Goal: Task Accomplishment & Management: Complete application form

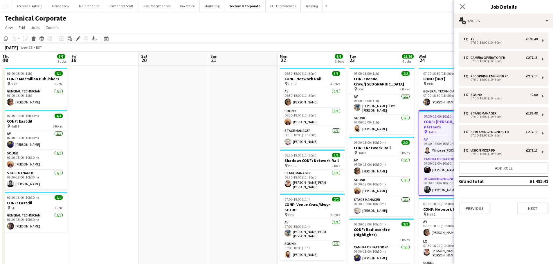
scroll to position [73, 0]
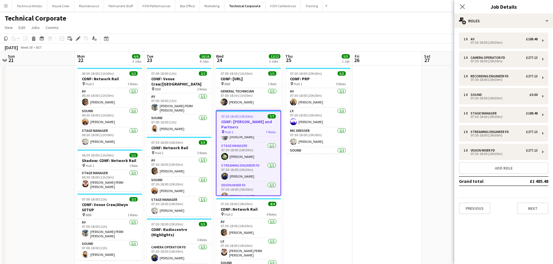
click at [190, 42] on app-toolbar "Copy Paste Paste Ctrl+V Paste with crew Ctrl+Shift+V Paste linked Job [GEOGRAPH…" at bounding box center [276, 39] width 553 height 10
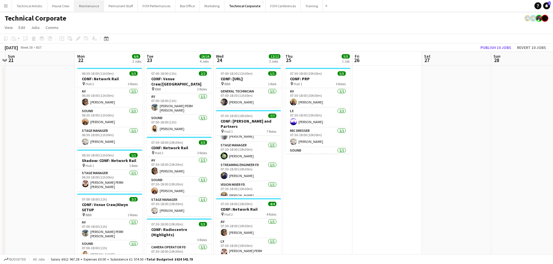
click at [82, 8] on button "Maintenance Close" at bounding box center [89, 5] width 30 height 11
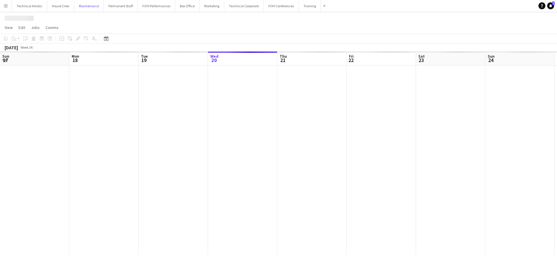
scroll to position [0, 139]
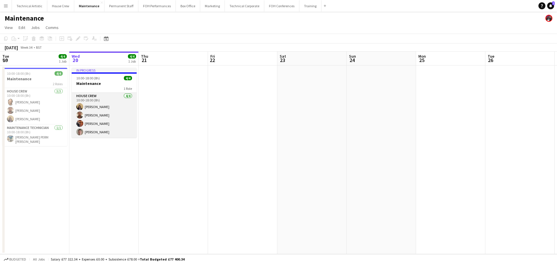
click at [101, 104] on app-card-role "House Crew 4/4 10:00-18:00 (8h) James Reyes-Gomez Donnacha Mooney Leroy Bonsu R…" at bounding box center [104, 115] width 65 height 45
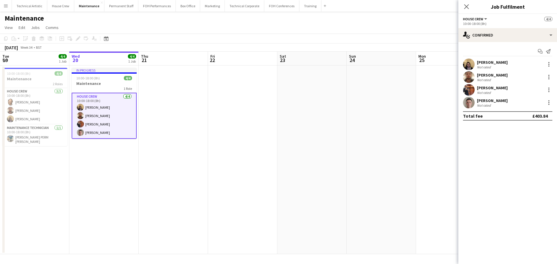
click at [547, 86] on div "Leroy Bonsu Not rated" at bounding box center [508, 90] width 99 height 12
click at [547, 89] on div at bounding box center [549, 90] width 7 height 7
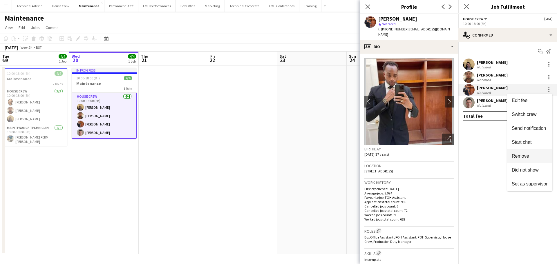
click at [528, 156] on span "Remove" at bounding box center [520, 156] width 17 height 5
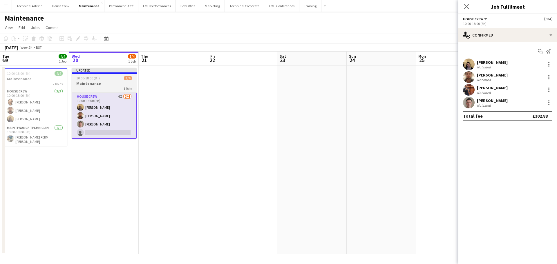
click at [106, 89] on div "1 Role" at bounding box center [104, 88] width 65 height 5
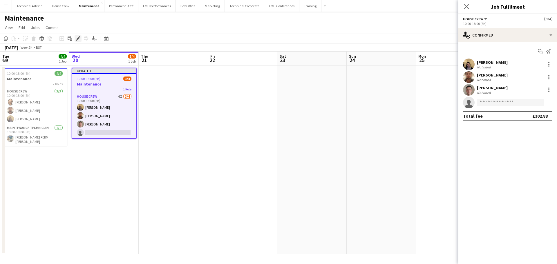
click at [77, 38] on icon "Edit" at bounding box center [78, 38] width 5 height 5
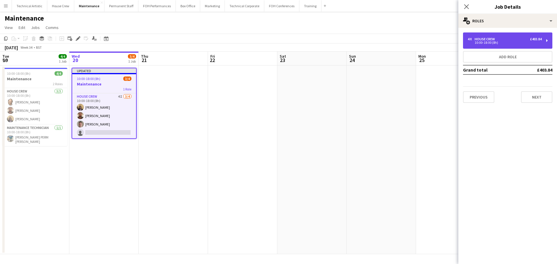
click at [482, 42] on div "10:00-18:00 (8h)" at bounding box center [505, 42] width 74 height 3
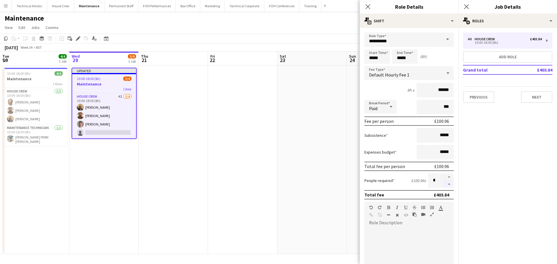
click at [445, 186] on button "button" at bounding box center [449, 184] width 9 height 7
type input "*"
click at [322, 24] on app-page-menu "View Day view expanded Day view collapsed Month view Date picker Jump to [DATE]…" at bounding box center [278, 28] width 557 height 11
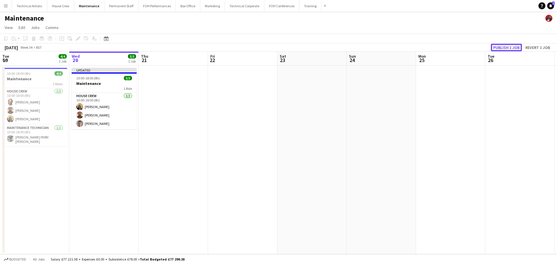
click at [504, 47] on button "Publish 1 job" at bounding box center [506, 48] width 31 height 8
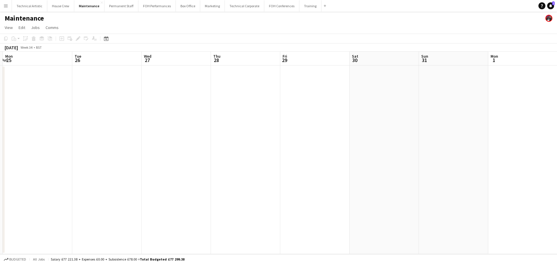
drag, startPoint x: 320, startPoint y: 132, endPoint x: 15, endPoint y: 97, distance: 307.1
click at [15, 97] on app-calendar-viewport "Thu 21 Fri 22 Sat 23 Sun 24 Mon 25 Tue 26 Wed 27 Thu 28 Fri 29 Sat 30 Sun 31 Mo…" at bounding box center [278, 153] width 557 height 203
drag, startPoint x: 330, startPoint y: 133, endPoint x: 109, endPoint y: 111, distance: 222.6
click at [109, 111] on app-calendar-viewport "Sat 23 Sun 24 Mon 25 Tue 26 Wed 27 Thu 28 Fri 29 Sat 30 Sun 31 Mon 1 Tue 2 Wed …" at bounding box center [278, 153] width 557 height 203
drag, startPoint x: 246, startPoint y: 114, endPoint x: 82, endPoint y: 101, distance: 164.6
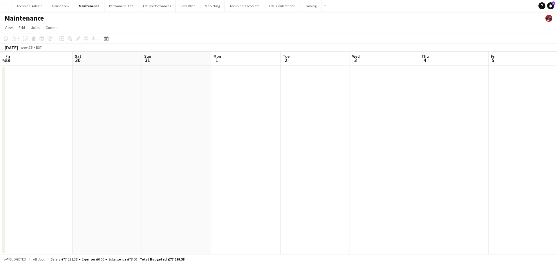
click at [82, 101] on app-calendar-viewport "Mon 25 Tue 26 Wed 27 Thu 28 Fri 29 Sat 30 Sun 31 Mon 1 Tue 2 Wed 3 Thu 4 Fri 5 …" at bounding box center [278, 153] width 557 height 203
drag, startPoint x: 83, startPoint y: 101, endPoint x: 83, endPoint y: 96, distance: 5.0
click at [83, 96] on app-calendar-viewport "Mon 25 Tue 26 Wed 27 Thu 28 Fri 29 Sat 30 Sun 31 Mon 1 Tue 2 Wed 3 Thu 4 Fri 5 …" at bounding box center [278, 153] width 557 height 203
click at [234, 7] on button "Technical Corporate Close" at bounding box center [244, 5] width 39 height 11
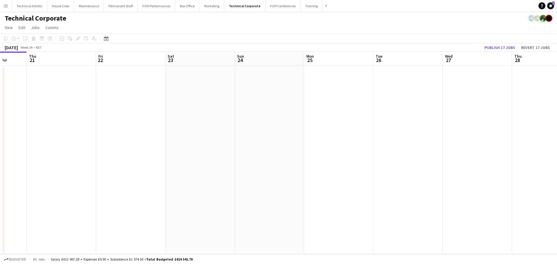
drag, startPoint x: 211, startPoint y: 97, endPoint x: 107, endPoint y: 96, distance: 104.2
click at [107, 96] on app-calendar-viewport "Mon 18 Tue 19 Wed 20 Thu 21 Fri 22 Sat 23 Sun 24 Mon 25 Tue 26 Wed 27 Thu 28 Fr…" at bounding box center [278, 153] width 557 height 203
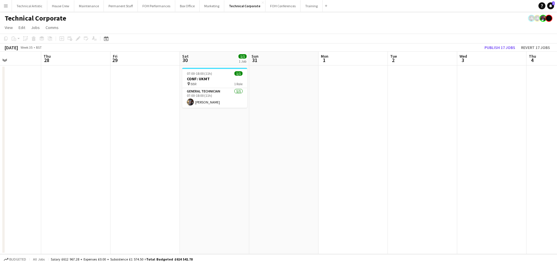
drag, startPoint x: 42, startPoint y: 78, endPoint x: 23, endPoint y: 77, distance: 19.2
click at [4, 78] on div "Mon 25 Tue 26 Wed 27 Thu 28 Fri 29 Sat 30 1/1 1 Job Sun 31 Mon 1 Tue 2 Wed 3 Th…" at bounding box center [278, 153] width 557 height 203
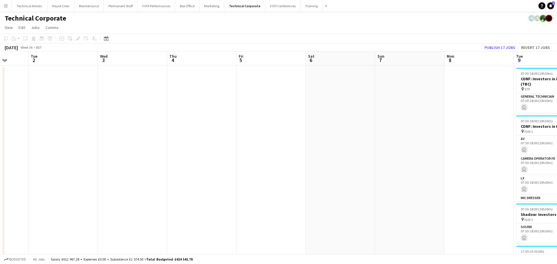
click at [0, 92] on app-calendar-viewport "Sat 30 1/1 1 Job Sun 31 Mon 1 Tue 2 Wed 3 Thu 4 Fri 5 Sat 6 Sun 7 Mon 8 Tue 9 1…" at bounding box center [278, 198] width 557 height 292
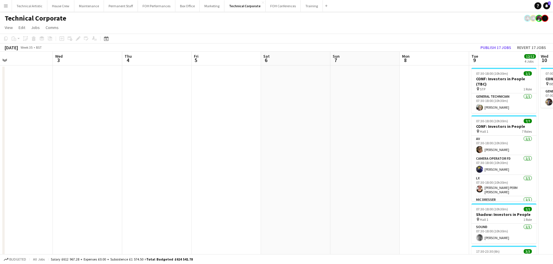
drag, startPoint x: 310, startPoint y: 127, endPoint x: 44, endPoint y: 110, distance: 266.2
click at [44, 110] on app-calendar-viewport "Sat 30 1/1 1 Job Sun 31 Mon 1 Tue 2 Wed 3 Thu 4 Fri 5 Sat 6 Sun 7 Mon 8 Tue 9 1…" at bounding box center [276, 198] width 553 height 292
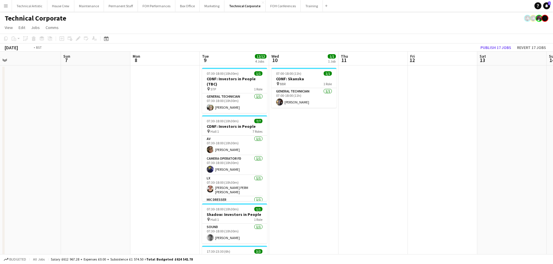
drag, startPoint x: 386, startPoint y: 147, endPoint x: 83, endPoint y: 141, distance: 303.2
click at [66, 143] on app-calendar-viewport "Wed 3 Thu 4 Fri 5 Sat 6 Sun 7 Mon 8 Tue 9 12/12 4 Jobs Wed 10 1/1 1 Job Thu 11 …" at bounding box center [276, 198] width 553 height 292
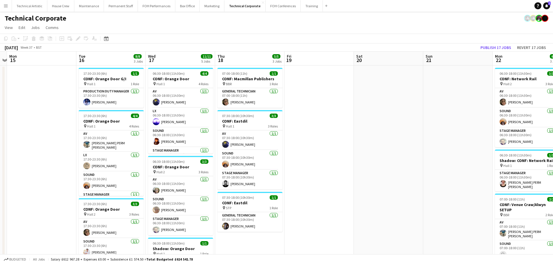
drag, startPoint x: 25, startPoint y: 123, endPoint x: 353, endPoint y: 132, distance: 327.9
click at [25, 123] on app-calendar-viewport "Fri 12 Sat 13 Sun 14 Mon 15 Tue 16 8/8 3 Jobs Wed 17 11/11 5 Jobs Thu 18 5/5 3 …" at bounding box center [276, 224] width 553 height 344
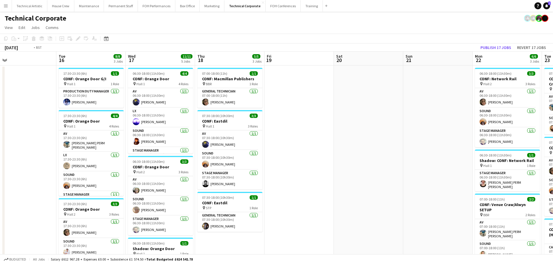
drag, startPoint x: 119, startPoint y: 123, endPoint x: 45, endPoint y: 104, distance: 76.2
click at [21, 107] on app-calendar-viewport "Fri 12 Sat 13 Sun 14 Mon 15 Tue 16 8/8 3 Jobs Wed 17 11/11 5 Jobs Thu 18 5/5 3 …" at bounding box center [276, 228] width 553 height 352
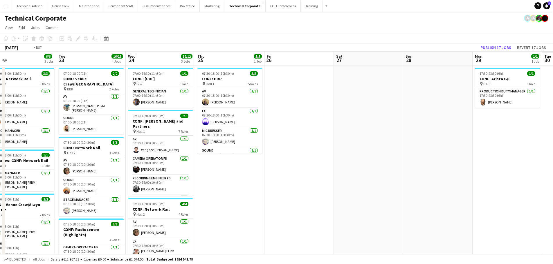
drag, startPoint x: 323, startPoint y: 123, endPoint x: 20, endPoint y: 109, distance: 303.1
click at [20, 109] on app-calendar-viewport "Fri 19 Sat 20 Sun 21 Mon 22 6/6 3 Jobs Tue 23 16/16 4 Jobs Wed 24 12/12 3 Jobs …" at bounding box center [276, 228] width 553 height 352
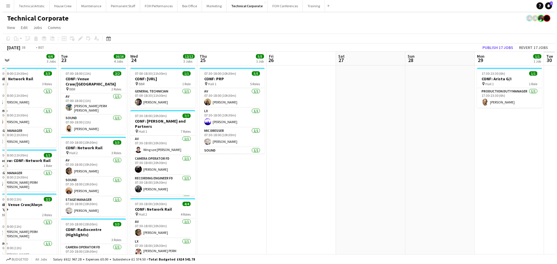
scroll to position [0, 177]
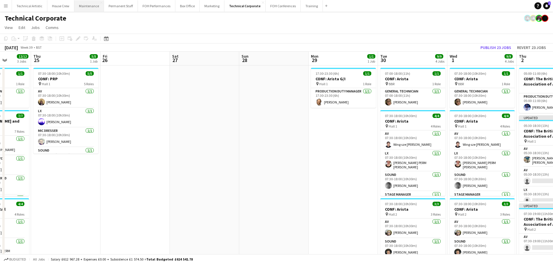
click at [77, 6] on button "Maintenance Close" at bounding box center [89, 5] width 30 height 11
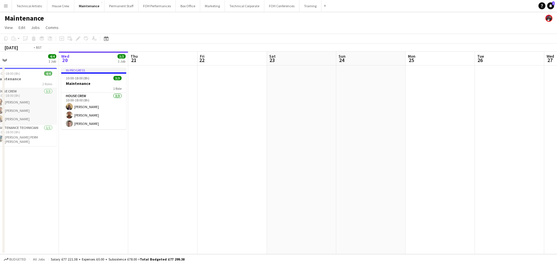
drag, startPoint x: 46, startPoint y: 108, endPoint x: 269, endPoint y: 109, distance: 222.4
click at [268, 109] on app-calendar-viewport "Sun 17 Mon 18 5/5 1 Job Tue 19 4/4 1 Job Wed 20 3/3 1 Job Thu 21 Fri 22 Sat 23 …" at bounding box center [278, 153] width 557 height 203
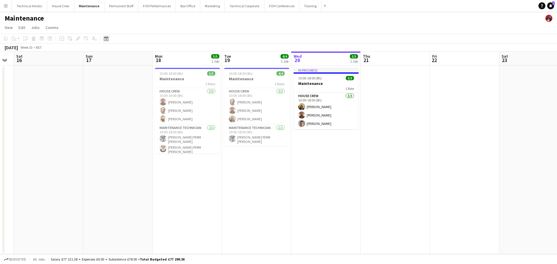
click at [108, 37] on icon "Date picker" at bounding box center [106, 38] width 5 height 5
click at [140, 62] on span "Previous month" at bounding box center [142, 59] width 12 height 12
click at [109, 109] on span "21" at bounding box center [107, 111] width 7 height 7
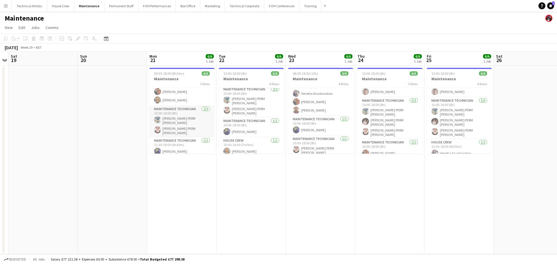
scroll to position [0, 0]
click at [32, 6] on button "Technical Artistic Close" at bounding box center [29, 5] width 35 height 11
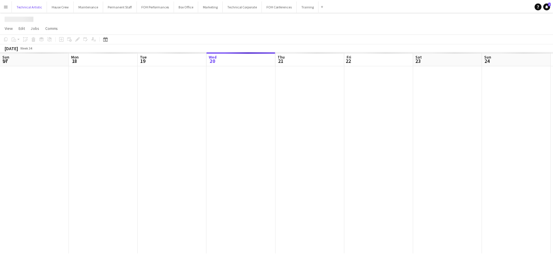
scroll to position [0, 139]
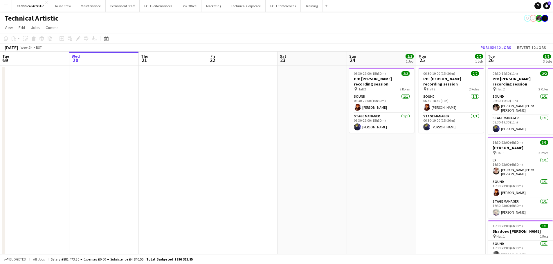
click at [188, 86] on app-date-cell at bounding box center [173, 171] width 69 height 210
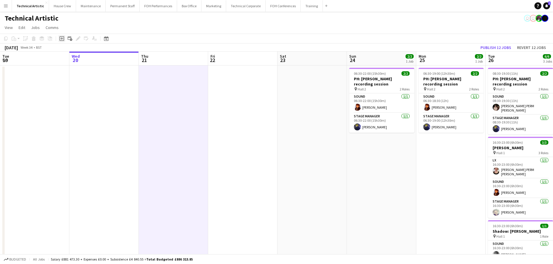
click at [63, 38] on icon "Add job" at bounding box center [62, 38] width 5 height 5
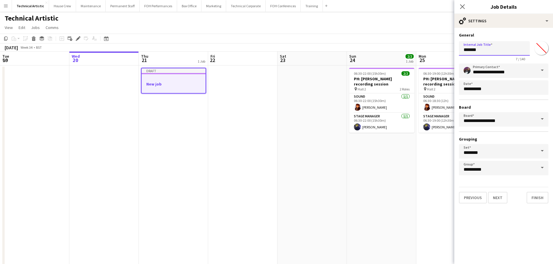
drag, startPoint x: 490, startPoint y: 52, endPoint x: 345, endPoint y: 29, distance: 146.7
click at [345, 29] on body "Menu Boards Boards Boards All jobs Status Workforce Workforce My Workforce Recr…" at bounding box center [276, 142] width 553 height 285
click at [484, 49] on input "**********" at bounding box center [494, 48] width 71 height 15
type input "**********"
click at [500, 200] on button "Next" at bounding box center [497, 198] width 19 height 12
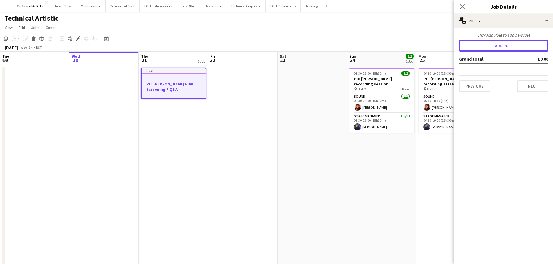
click at [490, 48] on button "Add role" at bounding box center [503, 46] width 89 height 12
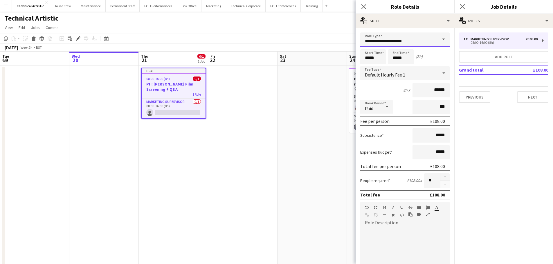
drag, startPoint x: 410, startPoint y: 40, endPoint x: 285, endPoint y: 35, distance: 124.9
click at [295, 35] on body "Menu Boards Boards Boards All jobs Status Workforce Workforce My Workforce Recr…" at bounding box center [276, 142] width 553 height 285
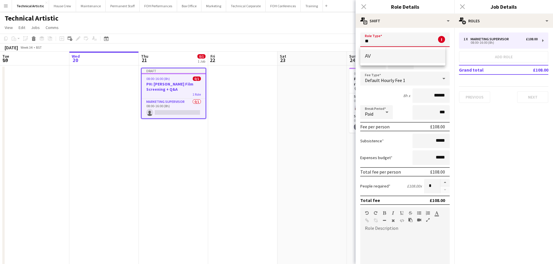
type input "**"
click at [376, 52] on mat-option "AV" at bounding box center [402, 56] width 85 height 14
type input "******"
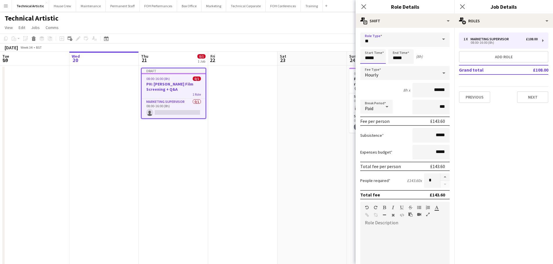
click at [375, 60] on input "*****" at bounding box center [373, 56] width 26 height 15
drag, startPoint x: 377, startPoint y: 60, endPoint x: 333, endPoint y: 53, distance: 44.3
click at [333, 53] on body "Menu Boards Boards Boards All jobs Status Workforce Workforce My Workforce Recr…" at bounding box center [276, 142] width 553 height 285
type input "*****"
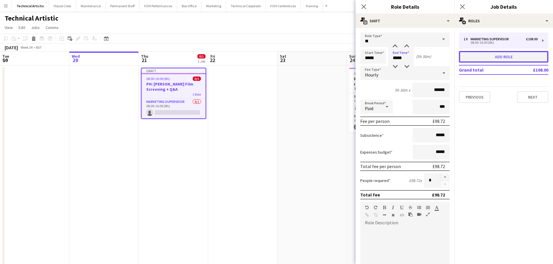
click at [474, 58] on button "Add role" at bounding box center [503, 57] width 89 height 12
type input "**********"
type input "*****"
type input "******"
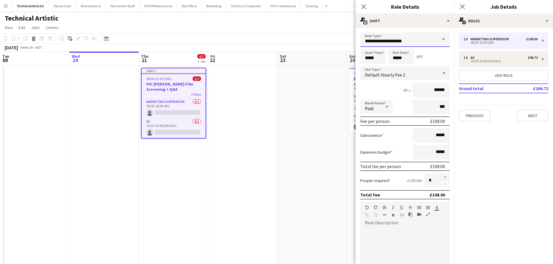
click at [262, 32] on body "Menu Boards Boards Boards All jobs Status Workforce Workforce My Workforce Recr…" at bounding box center [276, 142] width 553 height 285
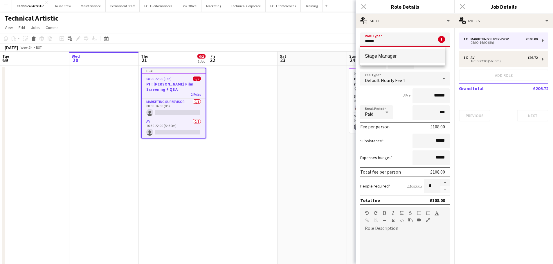
click at [407, 59] on span "Stage Manager" at bounding box center [403, 56] width 76 height 6
type input "**********"
type input "******"
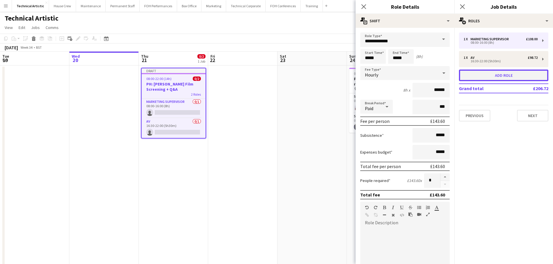
click at [478, 77] on button "Add role" at bounding box center [503, 76] width 89 height 12
type input "**********"
type input "******"
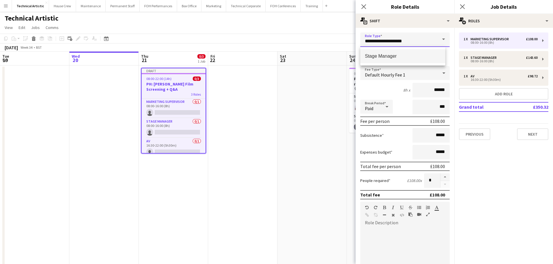
drag, startPoint x: 417, startPoint y: 39, endPoint x: 232, endPoint y: 24, distance: 185.5
click at [246, 24] on body "Menu Boards Boards Boards All jobs Status Workforce Workforce My Workforce Recr…" at bounding box center [276, 142] width 553 height 285
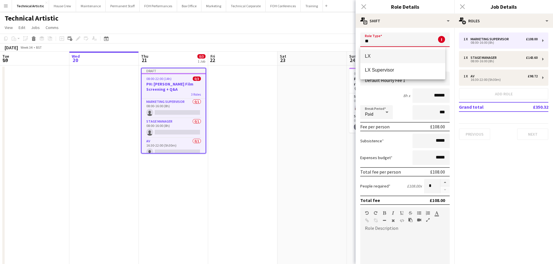
type input "**"
click at [377, 58] on span "LX" at bounding box center [403, 56] width 76 height 6
type input "******"
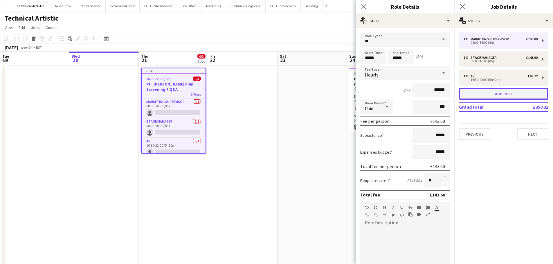
click at [477, 93] on button "Add role" at bounding box center [503, 94] width 89 height 12
type input "**********"
type input "******"
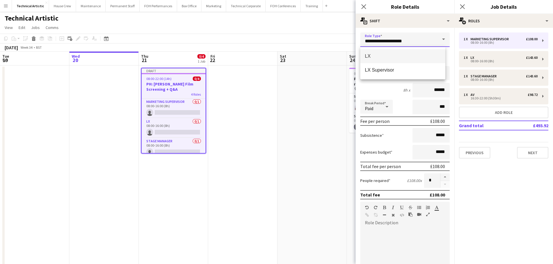
drag, startPoint x: 411, startPoint y: 39, endPoint x: 264, endPoint y: 24, distance: 148.2
click at [267, 23] on body "Menu Boards Boards Boards All jobs Status Workforce Workforce My Workforce Recr…" at bounding box center [276, 142] width 553 height 285
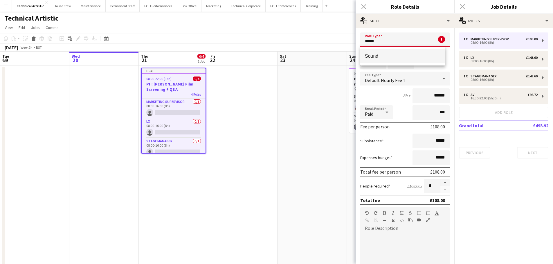
type input "*****"
click at [404, 60] on mat-option "Sound" at bounding box center [402, 56] width 85 height 14
type input "******"
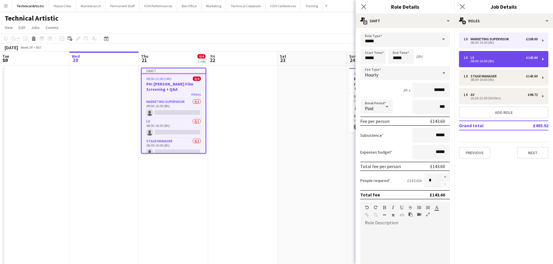
click at [483, 60] on div "08:00-16:00 (8h)" at bounding box center [501, 61] width 74 height 3
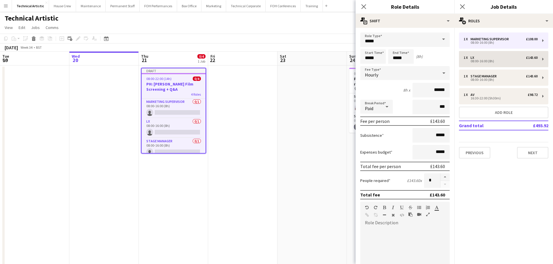
type input "**"
drag, startPoint x: 241, startPoint y: 45, endPoint x: 231, endPoint y: 45, distance: 9.9
click at [233, 45] on body "Menu Boards Boards Boards All jobs Status Workforce Workforce My Workforce Recr…" at bounding box center [276, 142] width 553 height 285
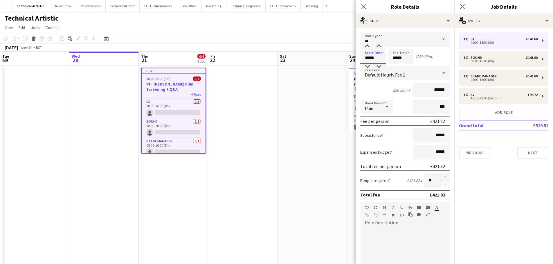
type input "*****"
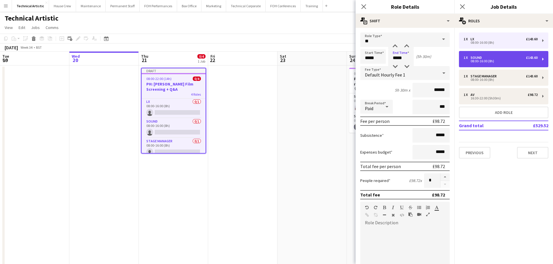
click at [495, 60] on div "08:00-16:00 (8h)" at bounding box center [501, 61] width 74 height 3
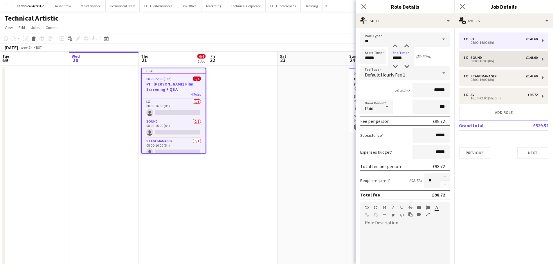
type input "*****"
drag, startPoint x: 380, startPoint y: 57, endPoint x: 308, endPoint y: 53, distance: 72.2
click at [308, 53] on body "Menu Boards Boards Boards All jobs Status Workforce Workforce My Workforce Recr…" at bounding box center [276, 142] width 553 height 285
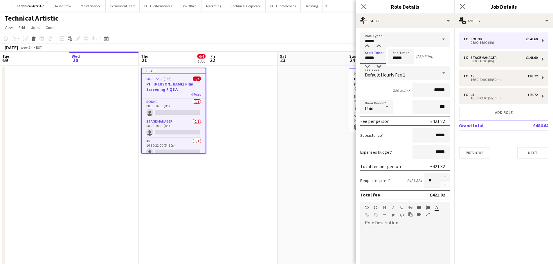
type input "*****"
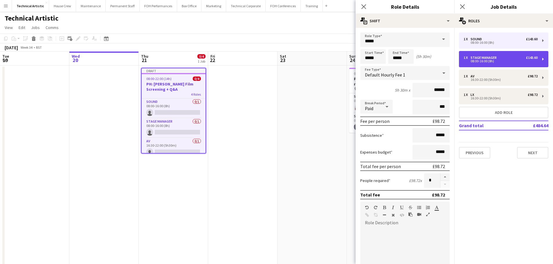
click at [488, 60] on div "08:00-16:00 (8h)" at bounding box center [501, 61] width 74 height 3
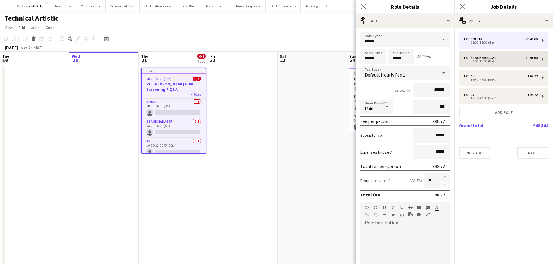
type input "**********"
type input "*****"
drag, startPoint x: 379, startPoint y: 63, endPoint x: 296, endPoint y: 50, distance: 83.4
click at [296, 50] on body "Menu Boards Boards Boards All jobs Status Workforce Workforce My Workforce Recr…" at bounding box center [276, 142] width 553 height 285
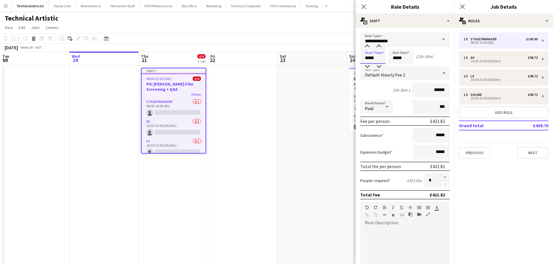
type input "*****"
click at [530, 156] on button "Next" at bounding box center [532, 153] width 31 height 12
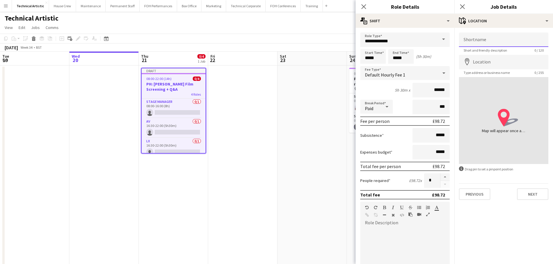
click at [487, 40] on input "Shortname" at bounding box center [503, 40] width 89 height 15
type input "******"
drag, startPoint x: 521, startPoint y: 196, endPoint x: 470, endPoint y: 177, distance: 53.6
click at [521, 196] on button "Next" at bounding box center [532, 195] width 31 height 12
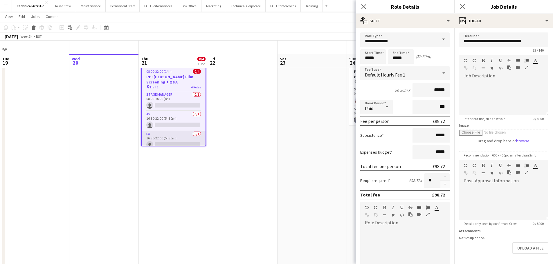
scroll to position [0, 0]
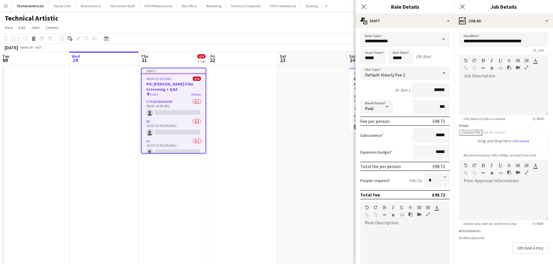
click at [173, 85] on h3 "PH: [PERSON_NAME] Film Screening + Q&A" at bounding box center [174, 87] width 64 height 10
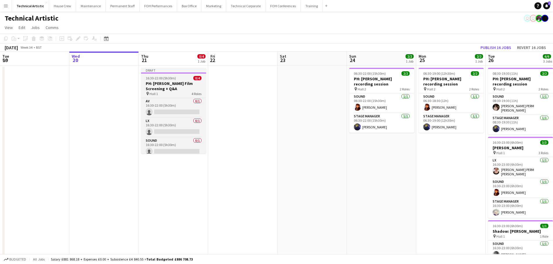
click at [170, 89] on h3 "PH: [PERSON_NAME] Film Screening + Q&A" at bounding box center [173, 86] width 65 height 10
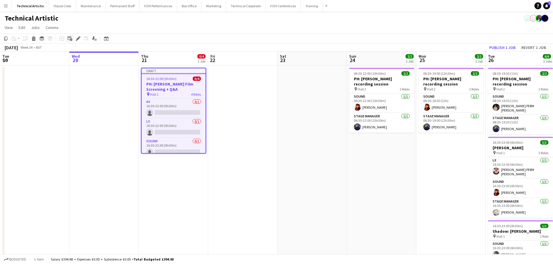
click at [73, 36] on div "Add linked Job" at bounding box center [69, 38] width 7 height 7
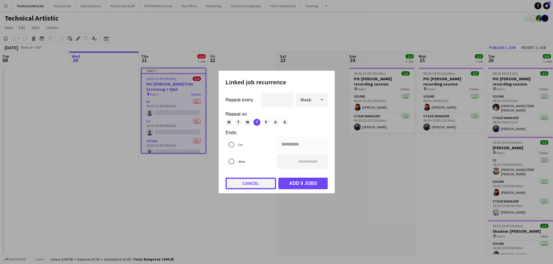
click at [252, 182] on button "Cancel" at bounding box center [251, 184] width 51 height 12
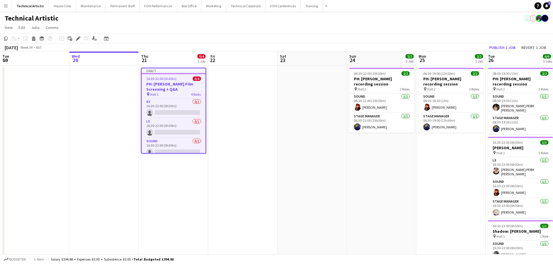
click at [166, 84] on h3 "PH: [PERSON_NAME] Film Screening + Q&A" at bounding box center [174, 87] width 64 height 10
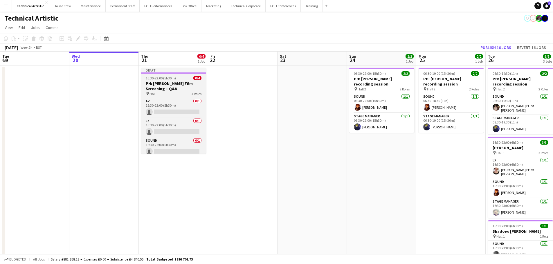
click at [164, 86] on h3 "PH: [PERSON_NAME] Film Screening + Q&A" at bounding box center [173, 86] width 65 height 10
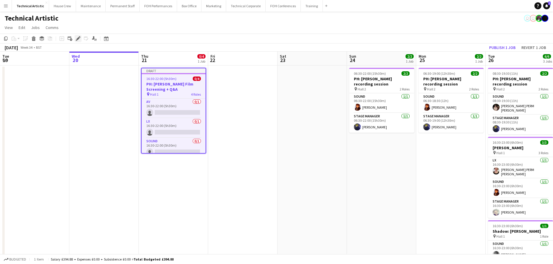
click at [77, 38] on icon "Edit" at bounding box center [78, 38] width 5 height 5
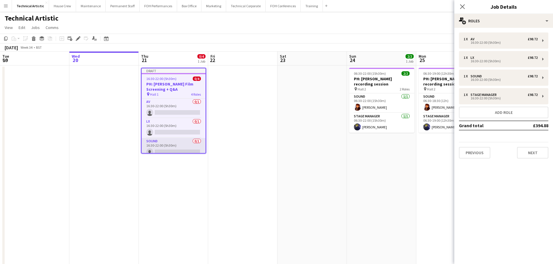
scroll to position [24, 0]
click at [202, 31] on app-page-menu "View Day view expanded Day view collapsed Month view Date picker Jump to [DATE]…" at bounding box center [276, 28] width 553 height 11
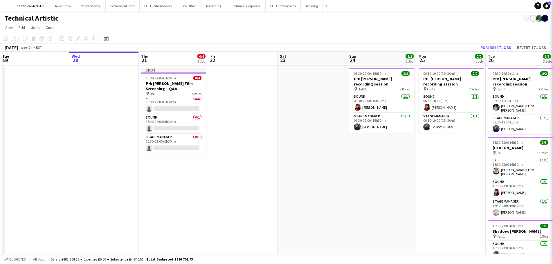
scroll to position [23, 0]
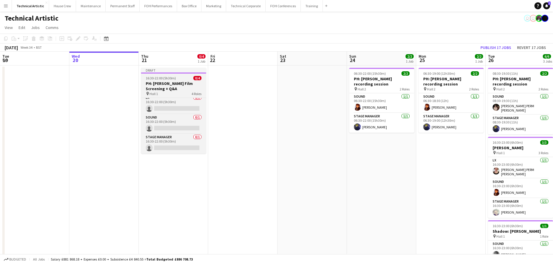
click at [185, 85] on h3 "PH: [PERSON_NAME] Film Screening + Q&A" at bounding box center [173, 86] width 65 height 10
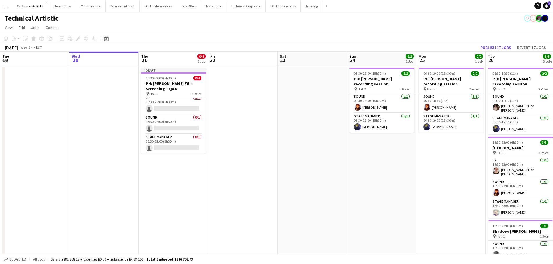
scroll to position [24, 0]
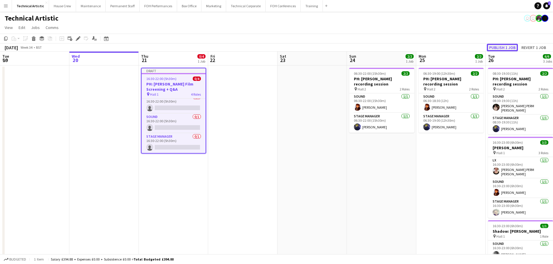
click at [499, 49] on button "Publish 1 job" at bounding box center [502, 48] width 31 height 8
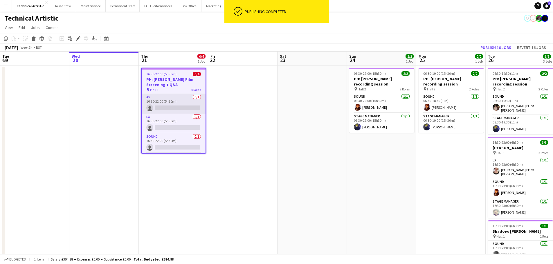
click at [160, 106] on app-card-role "AV 0/1 16:30-22:00 (5h30m) single-neutral-actions" at bounding box center [174, 104] width 64 height 20
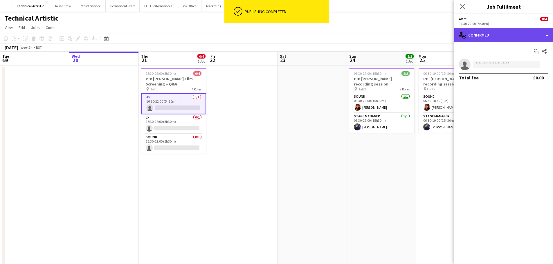
click at [499, 36] on div "single-neutral-actions-check-2 Confirmed" at bounding box center [503, 35] width 99 height 14
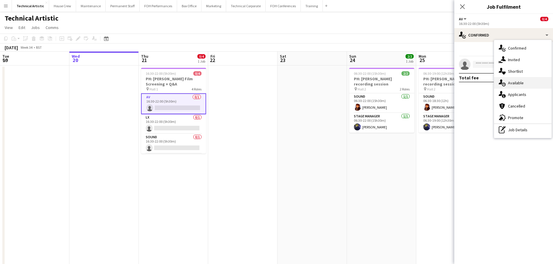
click at [517, 86] on div "single-neutral-actions-upload Available" at bounding box center [522, 83] width 57 height 12
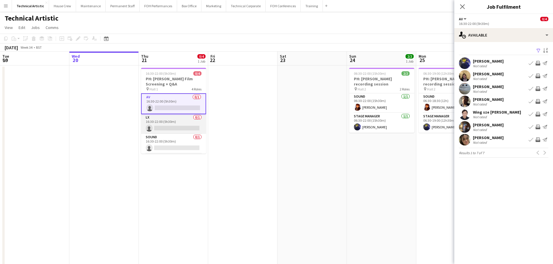
click at [174, 127] on app-card-role "LX 0/1 16:30-22:00 (5h30m) single-neutral-actions" at bounding box center [173, 124] width 65 height 20
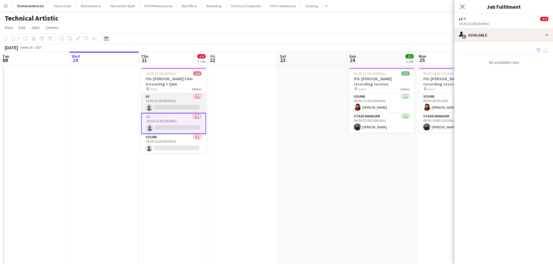
click at [182, 105] on app-card-role "AV 0/1 16:30-22:00 (5h30m) single-neutral-actions" at bounding box center [173, 103] width 65 height 20
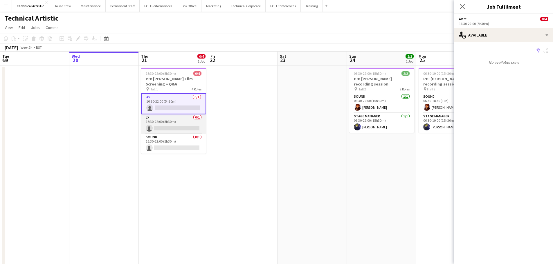
click at [179, 124] on app-card-role "LX 0/1 16:30-22:00 (5h30m) single-neutral-actions" at bounding box center [173, 124] width 65 height 20
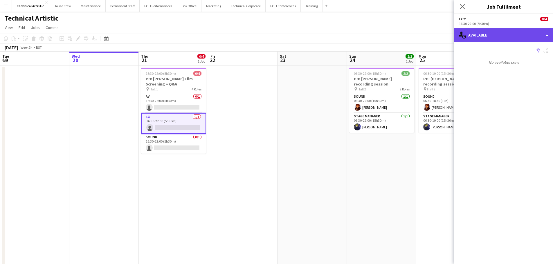
click at [481, 37] on div "single-neutral-actions-upload Available" at bounding box center [503, 35] width 99 height 14
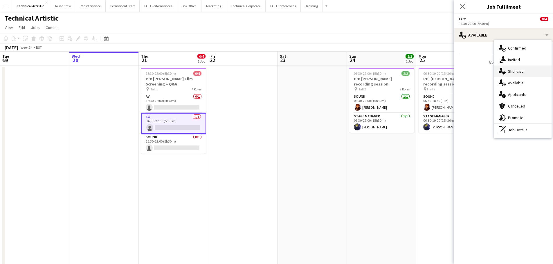
click at [509, 73] on div "single-neutral-actions-heart Shortlist" at bounding box center [522, 72] width 57 height 12
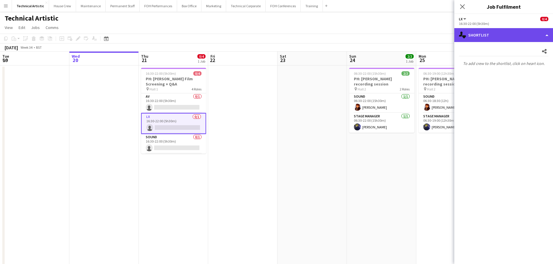
click at [494, 37] on div "single-neutral-actions-heart Shortlist" at bounding box center [503, 35] width 99 height 14
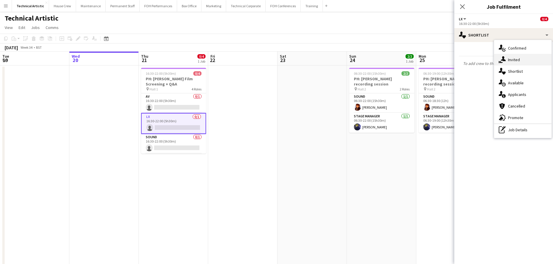
click at [507, 60] on div "single-neutral-actions-share-1 Invited" at bounding box center [522, 60] width 57 height 12
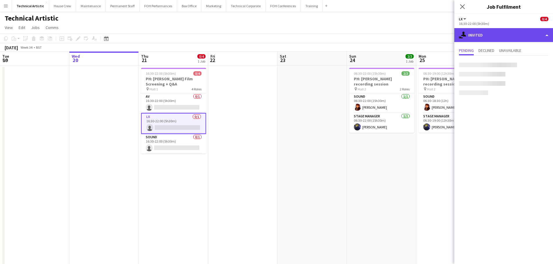
click at [501, 41] on div "single-neutral-actions-share-1 Invited" at bounding box center [503, 35] width 99 height 14
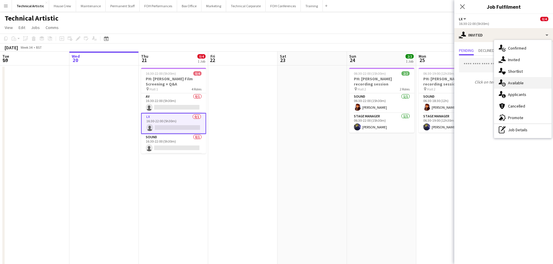
click at [519, 80] on div "single-neutral-actions-upload Available" at bounding box center [522, 83] width 57 height 12
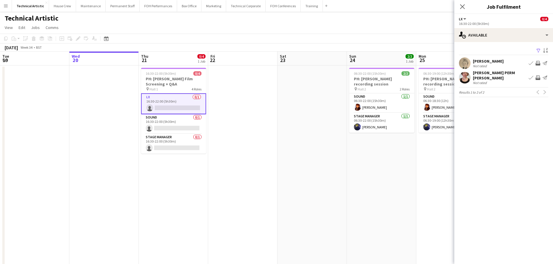
scroll to position [0, 0]
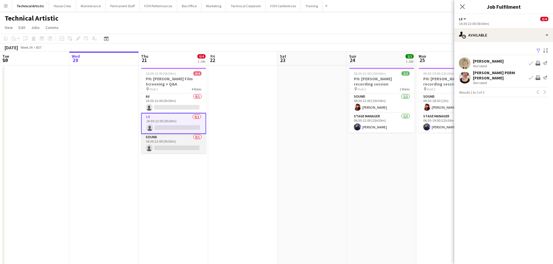
click at [164, 145] on app-card-role "Sound 0/1 16:30-22:00 (5h30m) single-neutral-actions" at bounding box center [173, 144] width 65 height 20
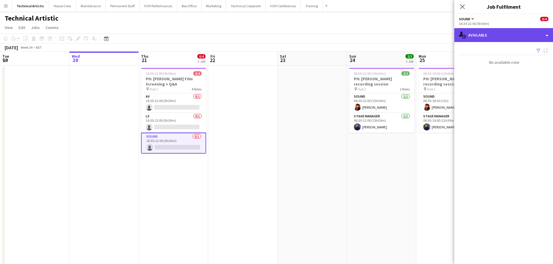
click at [483, 33] on div "single-neutral-actions-upload Available" at bounding box center [503, 35] width 99 height 14
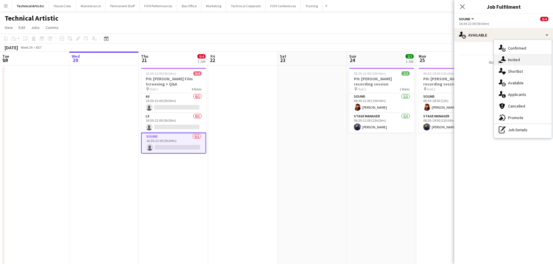
click at [510, 65] on div "single-neutral-actions-share-1 Invited" at bounding box center [522, 60] width 57 height 12
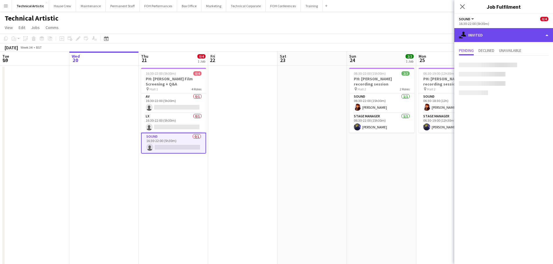
click at [501, 40] on div "single-neutral-actions-share-1 Invited" at bounding box center [503, 35] width 99 height 14
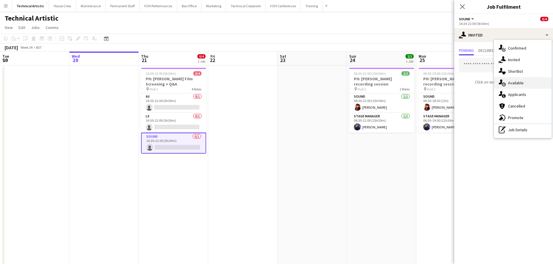
click at [520, 84] on div "single-neutral-actions-upload Available" at bounding box center [522, 83] width 57 height 12
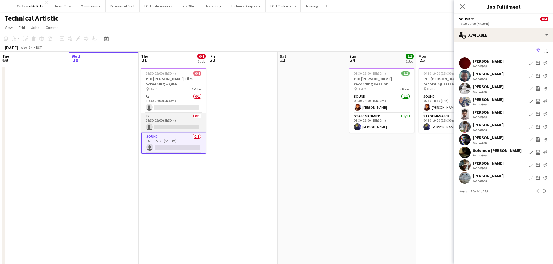
scroll to position [20, 0]
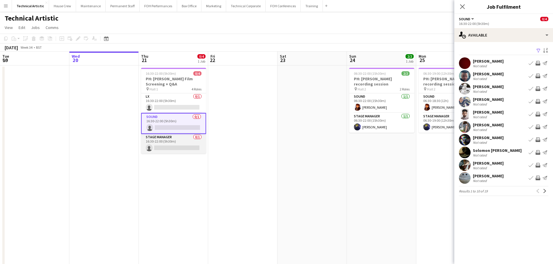
click at [176, 142] on app-card-role "Stage Manager 0/1 16:30-22:00 (5h30m) single-neutral-actions" at bounding box center [173, 144] width 65 height 20
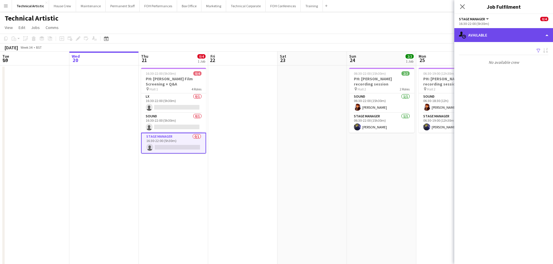
click at [481, 39] on div "single-neutral-actions-upload Available" at bounding box center [503, 35] width 99 height 14
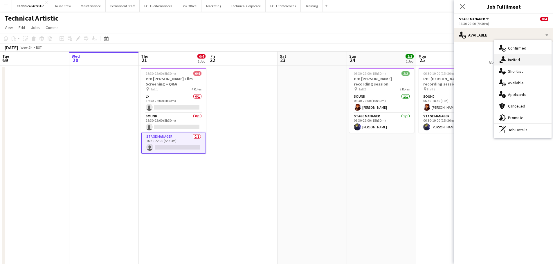
click at [501, 59] on icon "single-neutral-actions-share-1" at bounding box center [502, 59] width 7 height 7
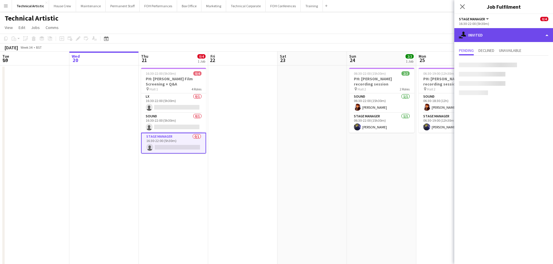
click at [496, 40] on div "single-neutral-actions-share-1 Invited" at bounding box center [503, 35] width 99 height 14
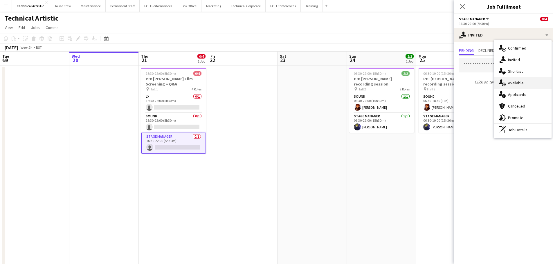
click at [514, 84] on div "single-neutral-actions-upload Available" at bounding box center [522, 83] width 57 height 12
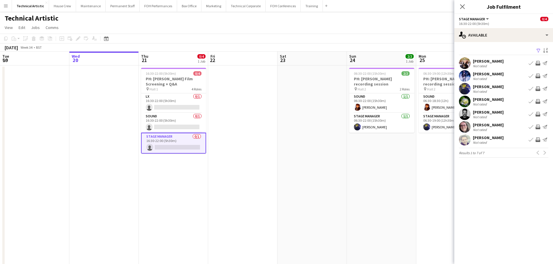
click at [223, 31] on app-page-menu "View Day view expanded Day view collapsed Month view Date picker Jump to [DATE]…" at bounding box center [276, 28] width 553 height 11
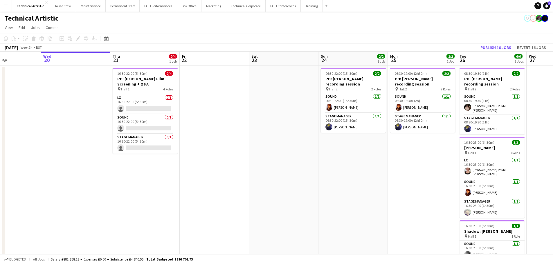
drag, startPoint x: 434, startPoint y: 181, endPoint x: 128, endPoint y: 152, distance: 307.6
click at [128, 152] on app-calendar-viewport "Sun 17 Mon 18 Tue 19 Wed 20 Thu 21 0/4 1 Job Fri 22 Sat 23 Sun 24 2/2 1 Job Mon…" at bounding box center [276, 164] width 553 height 224
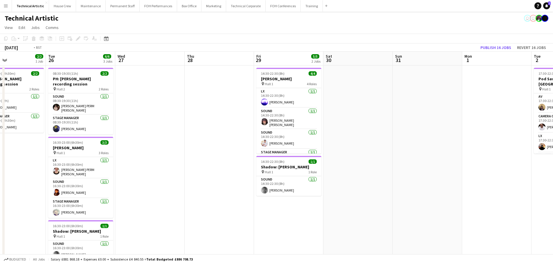
drag, startPoint x: 393, startPoint y: 114, endPoint x: 43, endPoint y: 89, distance: 350.8
click at [1, 89] on app-calendar-viewport "Thu 21 0/4 1 Job Fri 22 Sat 23 Sun 24 2/2 1 Job Mon 25 2/2 1 Job Tue 26 6/6 3 J…" at bounding box center [276, 164] width 553 height 224
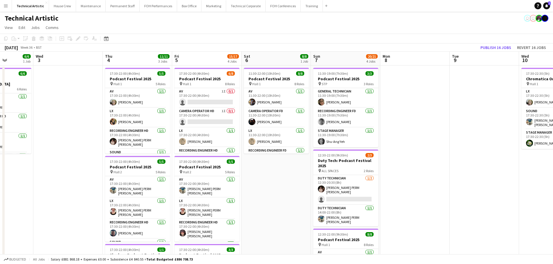
scroll to position [0, 225]
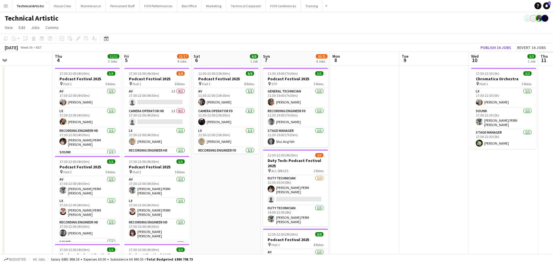
click at [0, 78] on app-calendar-viewport "Sun 31 Mon 1 Tue 2 6/6 1 Job Wed 3 Thu 4 11/11 3 Jobs Fri 5 15/17 4 Jobs Sat 6 …" at bounding box center [276, 235] width 553 height 366
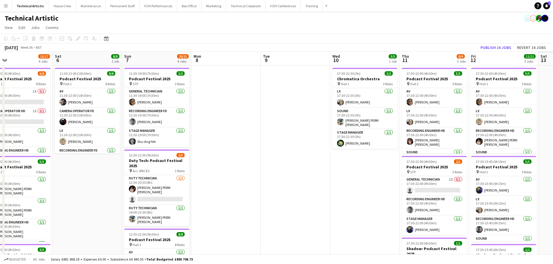
drag, startPoint x: 370, startPoint y: 139, endPoint x: 50, endPoint y: 96, distance: 323.2
click at [51, 96] on app-calendar-viewport "Tue 2 6/6 1 Job Wed 3 Thu 4 11/11 3 Jobs Fri 5 15/17 4 Jobs Sat 6 8/8 1 Job Sun…" at bounding box center [276, 235] width 553 height 366
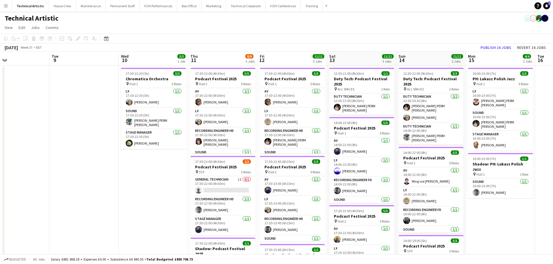
drag, startPoint x: 350, startPoint y: 104, endPoint x: 24, endPoint y: 72, distance: 327.6
click at [7, 72] on app-calendar-viewport "Fri 5 15/17 4 Jobs Sat 6 8/8 1 Job Sun 7 20/21 4 Jobs Mon 8 Tue 9 Wed 10 3/3 1 …" at bounding box center [276, 235] width 553 height 366
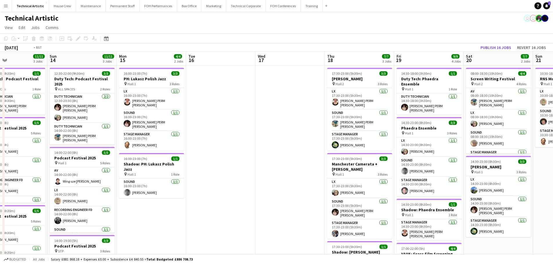
click at [17, 79] on app-calendar-viewport "Wed 10 3/3 1 Job Thu 11 8/9 3 Jobs Fri 12 11/11 3 Jobs Sat 13 11/11 3 Jobs Sun …" at bounding box center [276, 235] width 553 height 366
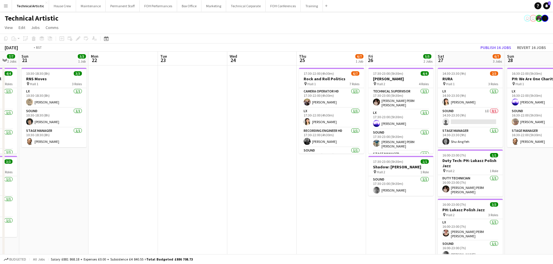
drag, startPoint x: 122, startPoint y: 74, endPoint x: 87, endPoint y: 56, distance: 39.7
click at [0, 53] on app-calendar-viewport "Thu 18 7/7 3 Jobs Fri 19 9/9 4 Jobs Sat 20 7/7 2 Jobs Sun 21 3/3 1 Job Mon 22 T…" at bounding box center [276, 235] width 553 height 366
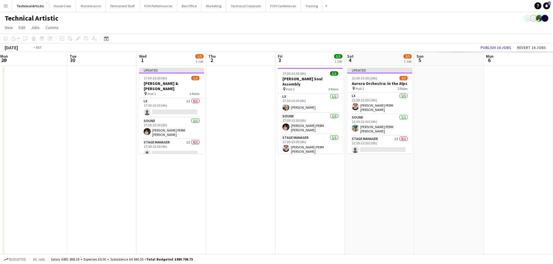
drag, startPoint x: 5, startPoint y: 68, endPoint x: 0, endPoint y: 67, distance: 4.7
click at [0, 67] on app-calendar-viewport "Wed 24 Thu 25 6/7 1 Job Fri 26 5/5 2 Jobs Sat 27 6/7 3 Jobs Sun 28 3/3 1 Job Mo…" at bounding box center [276, 235] width 553 height 366
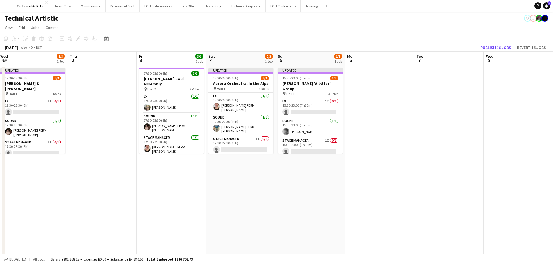
scroll to position [0, 217]
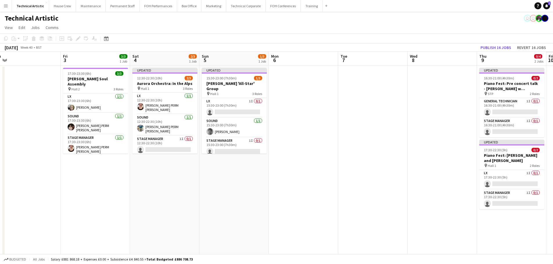
drag, startPoint x: 114, startPoint y: 98, endPoint x: 108, endPoint y: 99, distance: 6.1
click at [108, 99] on app-calendar-viewport "Mon 29 Tue 30 Wed 1 1/3 1 Job Thu 2 Fri 3 3/3 1 Job Sat 4 2/3 1 Job Sun 5 1/3 1…" at bounding box center [276, 235] width 553 height 366
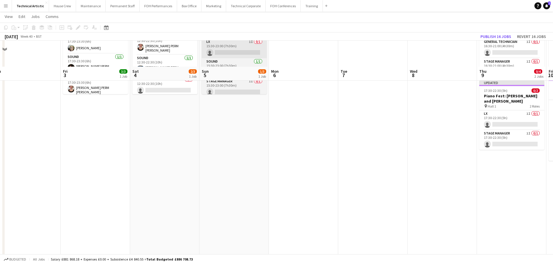
scroll to position [0, 0]
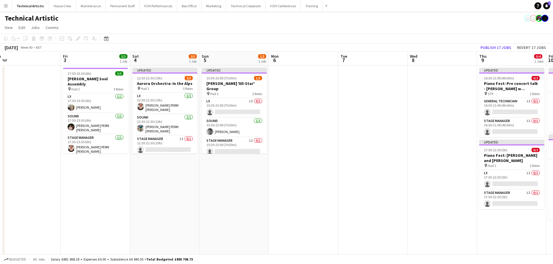
click at [219, 179] on app-date-cell "Updated 15:30-23:00 (7h30m) 1/3 [PERSON_NAME] 'All-Star' Group pin Hall 1 3 Rol…" at bounding box center [233, 242] width 69 height 352
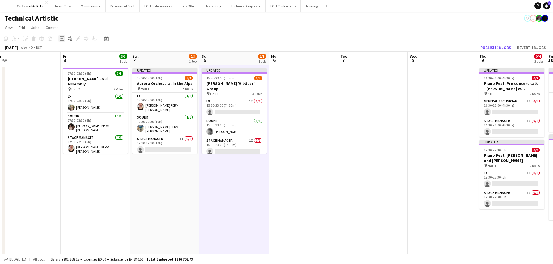
click at [64, 39] on icon "Add job" at bounding box center [62, 38] width 5 height 5
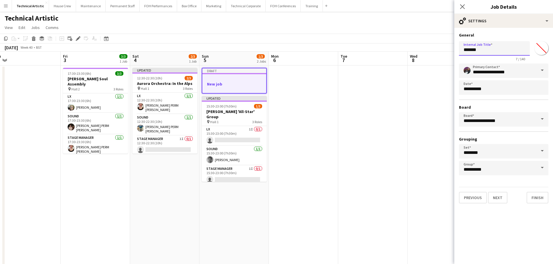
drag, startPoint x: 483, startPoint y: 47, endPoint x: 363, endPoint y: 39, distance: 120.5
click at [368, 39] on body "Menu Boards Boards Boards All jobs Status Workforce Workforce My Workforce Recr…" at bounding box center [276, 213] width 553 height 427
type input "**********"
click at [502, 195] on button "Next" at bounding box center [497, 198] width 19 height 12
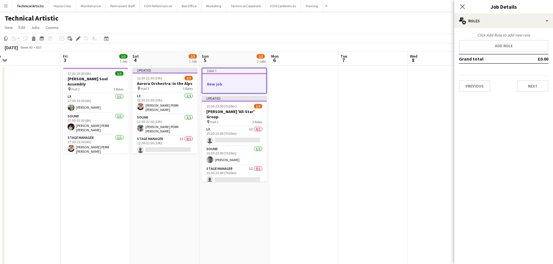
scroll to position [0, 0]
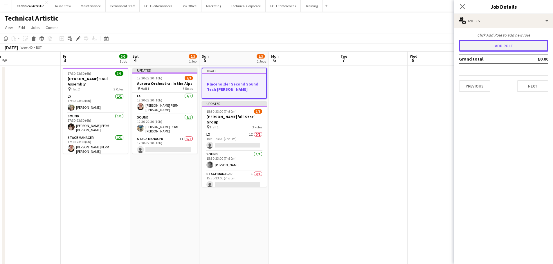
click at [492, 44] on button "Add role" at bounding box center [503, 46] width 89 height 12
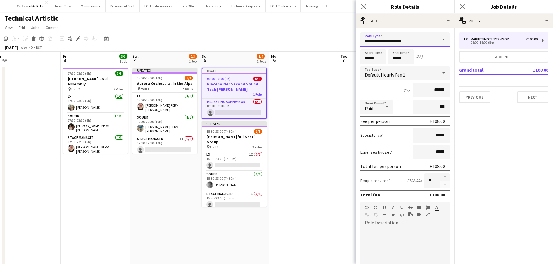
drag, startPoint x: 416, startPoint y: 42, endPoint x: 222, endPoint y: 24, distance: 194.5
click at [232, 19] on body "Menu Boards Boards Boards All jobs Status Workforce Workforce My Workforce Recr…" at bounding box center [276, 213] width 553 height 427
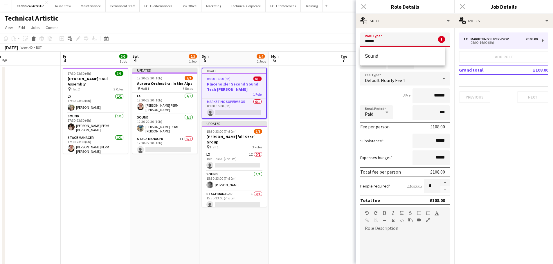
type input "*****"
click at [292, 44] on div "[DATE] Week 40 • BST Publish 1 job Revert 1 job" at bounding box center [276, 48] width 553 height 8
click at [240, 50] on div "[DATE] Week 40 • BST Publish 1 job Revert 1 job" at bounding box center [276, 48] width 553 height 8
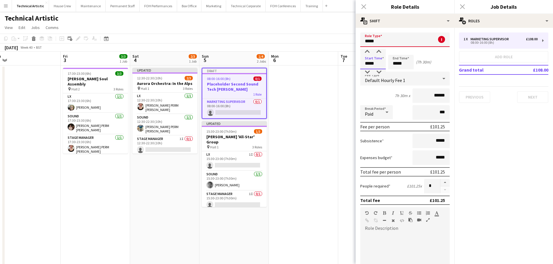
click at [382, 68] on input "*****" at bounding box center [373, 62] width 26 height 15
click at [392, 64] on input "*****" at bounding box center [401, 62] width 26 height 15
click at [386, 31] on div "Role Type ***** ! Required field. Start Time ***** End Time ***** (7h 30m) Fee …" at bounding box center [405, 198] width 99 height 341
click at [388, 42] on input "*****" at bounding box center [404, 40] width 89 height 15
click at [380, 54] on span "Sound" at bounding box center [403, 56] width 76 height 6
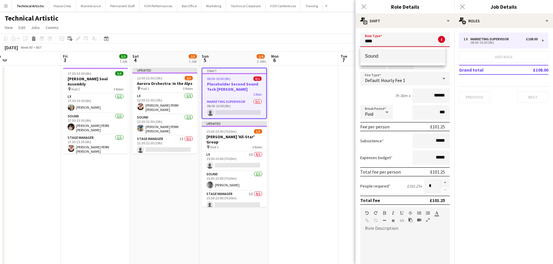
type input "*****"
type input "******"
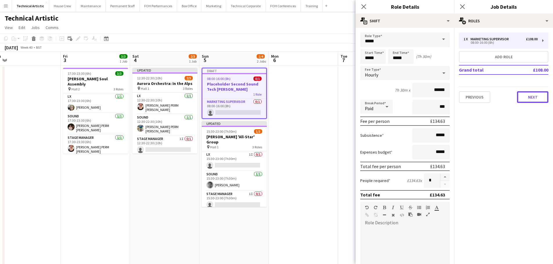
click at [537, 98] on button "Next" at bounding box center [532, 97] width 31 height 12
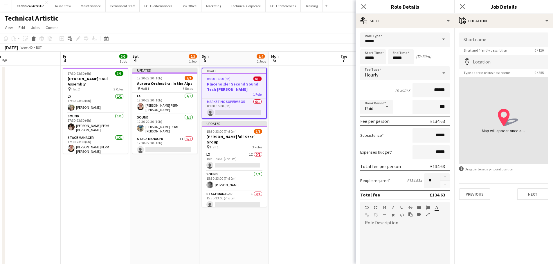
click at [495, 63] on input "Location" at bounding box center [503, 62] width 89 height 15
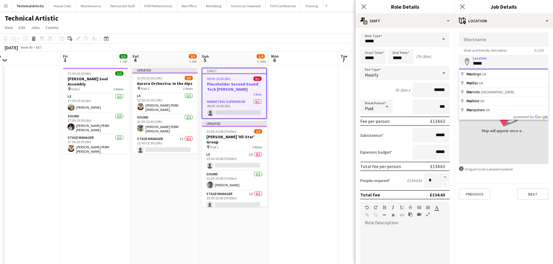
type input "******"
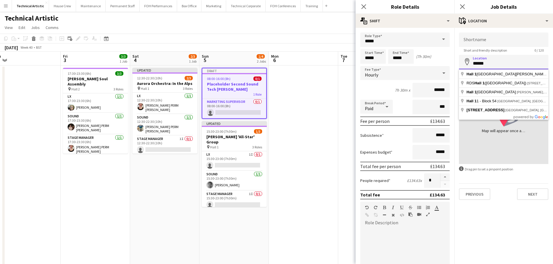
drag, startPoint x: 500, startPoint y: 63, endPoint x: 353, endPoint y: 48, distance: 147.1
click at [353, 48] on body "Menu Boards Boards Boards All jobs Status Workforce Workforce My Workforce Recr…" at bounding box center [276, 213] width 553 height 427
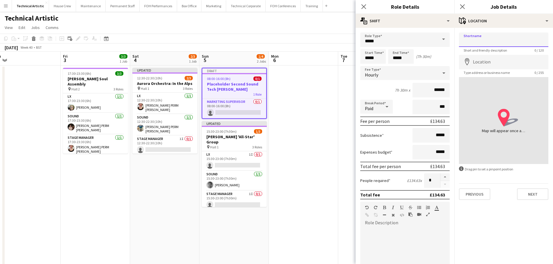
click at [480, 38] on input "Shortname" at bounding box center [503, 40] width 89 height 15
paste input "******"
type input "******"
click at [324, 35] on app-toolbar "Copy Paste Paste Ctrl+V Paste with crew Ctrl+Shift+V Paste linked Job [GEOGRAPH…" at bounding box center [276, 39] width 553 height 10
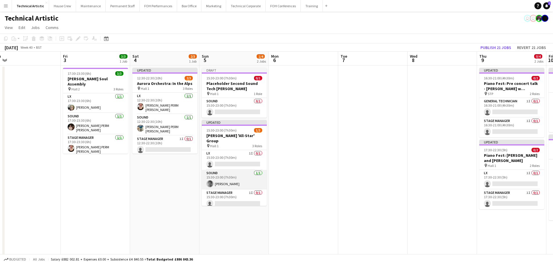
drag, startPoint x: 231, startPoint y: 169, endPoint x: 232, endPoint y: 172, distance: 3.8
click at [231, 170] on app-card-role "Sound [DATE] 15:30-23:00 (7h30m) [PERSON_NAME]" at bounding box center [234, 180] width 65 height 20
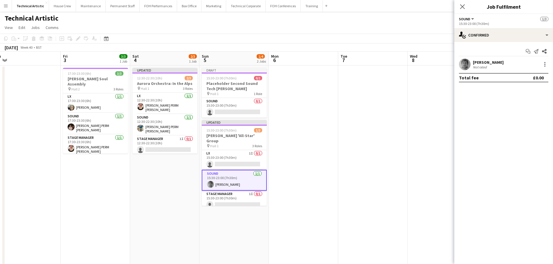
scroll to position [0, 217]
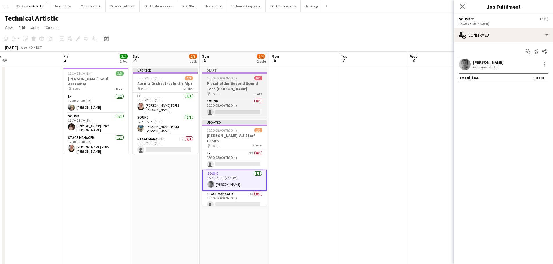
click at [226, 86] on h3 "Placeholder Second Sound Tech [PERSON_NAME]" at bounding box center [234, 86] width 65 height 10
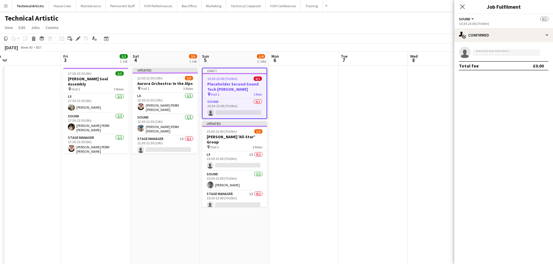
click at [79, 37] on icon at bounding box center [77, 38] width 3 height 3
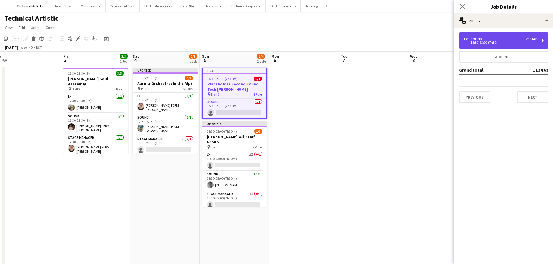
click at [492, 39] on div "1 x Sound £134.63" at bounding box center [501, 39] width 74 height 4
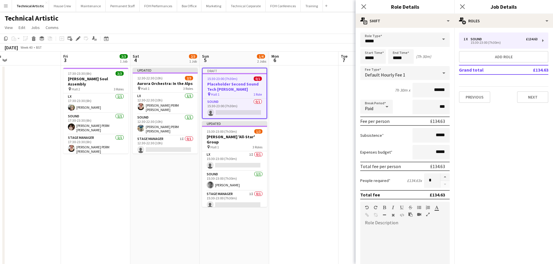
click at [411, 79] on div "Default Hourly Fee 1" at bounding box center [399, 73] width 78 height 14
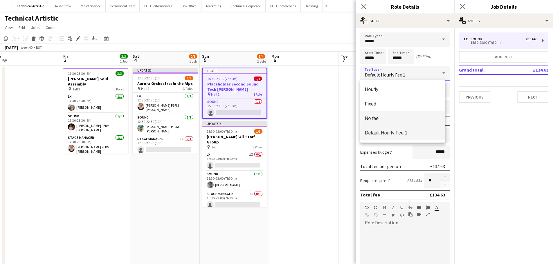
click at [388, 116] on span "No fee" at bounding box center [403, 119] width 76 height 6
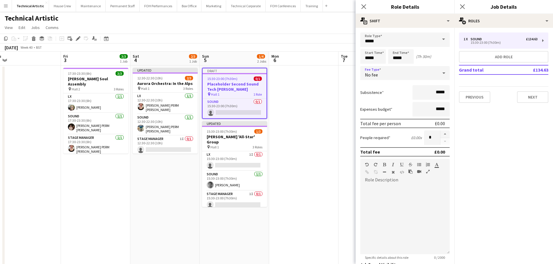
click at [291, 45] on div "[DATE] Week 40 • BST Publish 1 job Revert 1 job" at bounding box center [276, 48] width 553 height 8
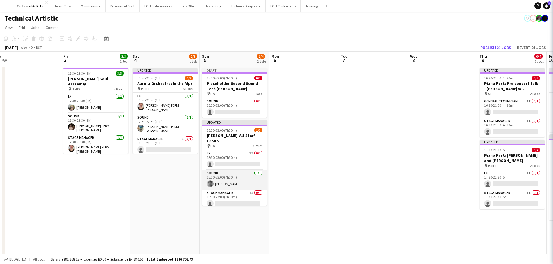
click at [235, 177] on app-card-role "Sound [DATE] 15:30-23:00 (7h30m) [PERSON_NAME]" at bounding box center [234, 180] width 65 height 20
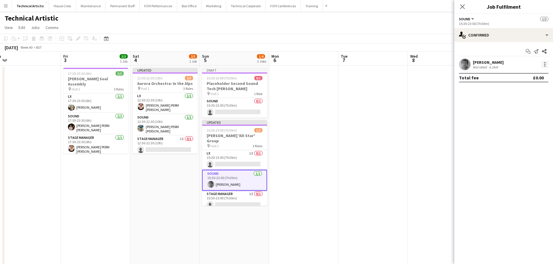
click at [545, 67] on div at bounding box center [544, 66] width 1 height 1
click at [523, 90] on span "Switch crew" at bounding box center [520, 89] width 25 height 5
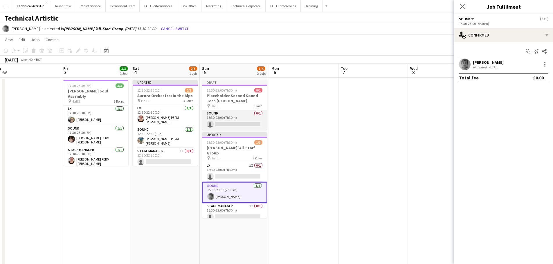
click at [245, 120] on app-card-role "Sound 0/1 15:30-23:00 (7h30m) single-neutral-actions" at bounding box center [234, 120] width 65 height 20
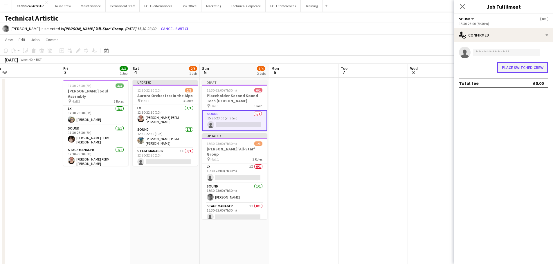
click at [509, 71] on button "Place switched crew" at bounding box center [522, 68] width 51 height 12
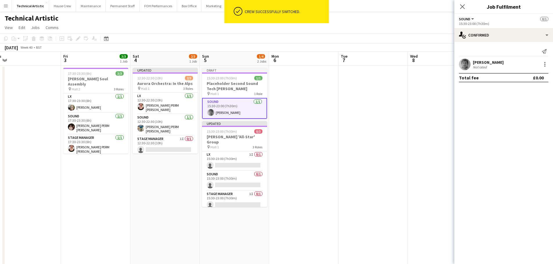
click at [349, 51] on div "[DATE] Week 40 • BST Publish 1 job Revert 1 job" at bounding box center [276, 48] width 553 height 8
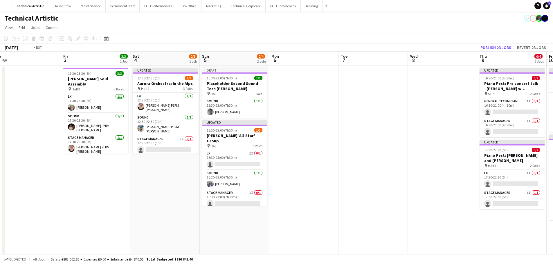
drag, startPoint x: 65, startPoint y: 154, endPoint x: 483, endPoint y: 177, distance: 418.4
click at [482, 177] on app-calendar-viewport "Mon 29 Tue 30 Wed 1 1/3 1 Job Thu 2 Fri 3 3/3 1 Job Sat 4 2/3 1 Job Sun 5 2/4 2…" at bounding box center [276, 235] width 553 height 366
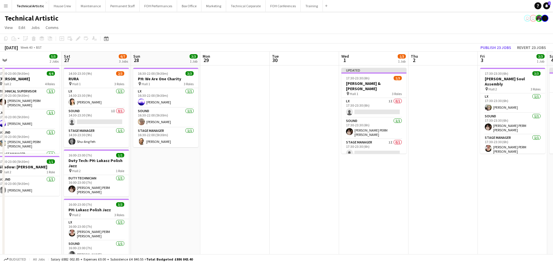
drag, startPoint x: 188, startPoint y: 182, endPoint x: 243, endPoint y: 177, distance: 55.4
click at [514, 177] on app-calendar-viewport "Wed 24 Thu 25 6/7 1 Job Fri 26 5/5 2 Jobs Sat 27 6/7 3 Jobs Sun 28 3/3 1 Job Mo…" at bounding box center [276, 235] width 553 height 366
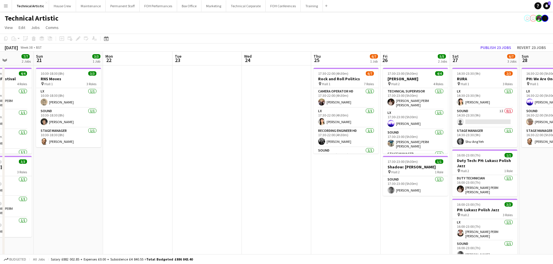
drag, startPoint x: 216, startPoint y: 181, endPoint x: 519, endPoint y: 172, distance: 302.9
click at [519, 172] on app-calendar-viewport "Thu 18 7/7 3 Jobs Fri 19 9/9 4 Jobs Sat 20 7/7 2 Jobs Sun 21 3/3 1 Job Mon 22 T…" at bounding box center [276, 235] width 553 height 366
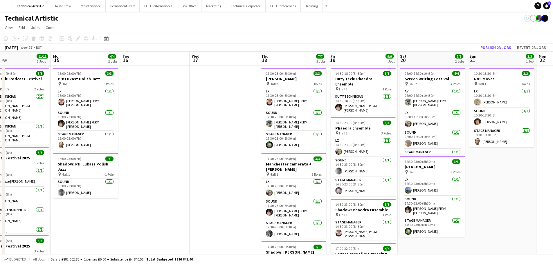
drag, startPoint x: 290, startPoint y: 170, endPoint x: 423, endPoint y: 161, distance: 133.6
click at [553, 159] on html "Menu Boards Boards Boards All jobs Status Workforce Workforce My Workforce Recr…" at bounding box center [276, 213] width 553 height 427
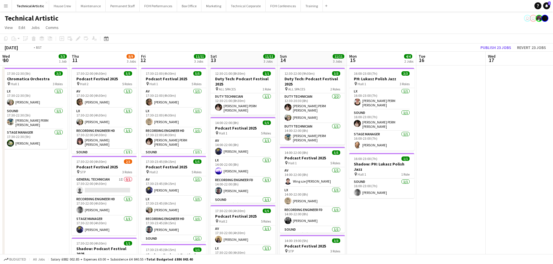
drag, startPoint x: 98, startPoint y: 165, endPoint x: 414, endPoint y: 152, distance: 317.0
click at [523, 150] on app-calendar-viewport "Mon 8 Tue 9 Wed 10 3/3 1 Job Thu 11 8/9 3 Jobs Fri 12 11/11 3 Jobs Sat 13 11/11…" at bounding box center [276, 235] width 553 height 366
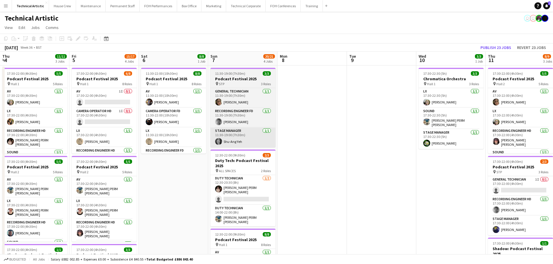
drag, startPoint x: 201, startPoint y: 152, endPoint x: 513, endPoint y: 139, distance: 312.1
click at [553, 139] on html "Menu Boards Boards Boards All jobs Status Workforce Workforce My Workforce Recr…" at bounding box center [276, 213] width 553 height 427
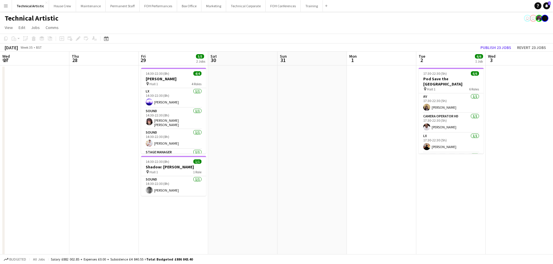
drag, startPoint x: 85, startPoint y: 139, endPoint x: 513, endPoint y: 134, distance: 428.3
click at [513, 134] on app-calendar-viewport "Mon 25 2/2 1 Job Tue 26 6/6 3 Jobs Wed 27 Thu 28 Fri 29 5/5 2 Jobs Sat 30 Sun 3…" at bounding box center [276, 235] width 553 height 366
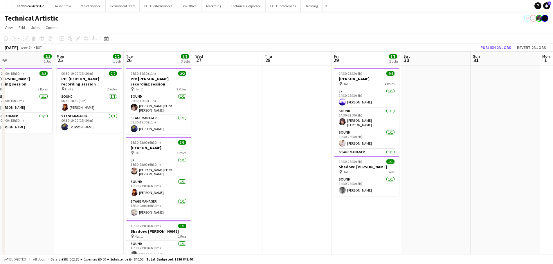
drag, startPoint x: 492, startPoint y: 137, endPoint x: 557, endPoint y: 136, distance: 64.8
click at [553, 136] on html "Menu Boards Boards Boards All jobs Status Workforce Workforce My Workforce Recr…" at bounding box center [276, 213] width 553 height 427
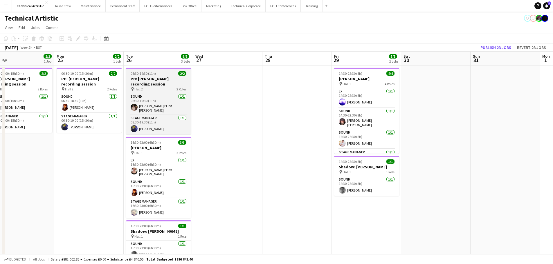
scroll to position [0, 154]
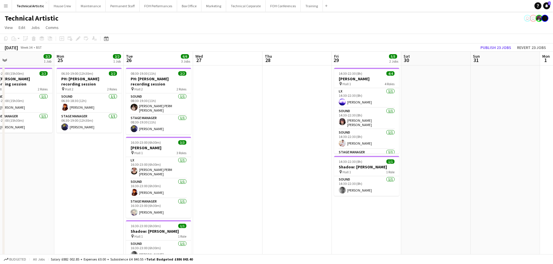
click at [110, 39] on div "Date picker [DATE] [DATE] [DATE] M [DATE] T [DATE] W [DATE] T [DATE] F [DATE] S…" at bounding box center [104, 38] width 13 height 7
click at [108, 39] on icon "Date picker" at bounding box center [106, 38] width 5 height 5
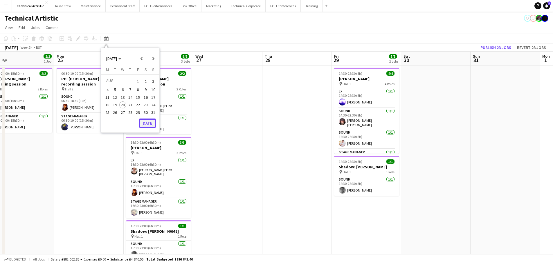
click at [146, 125] on button "[DATE]" at bounding box center [147, 123] width 17 height 9
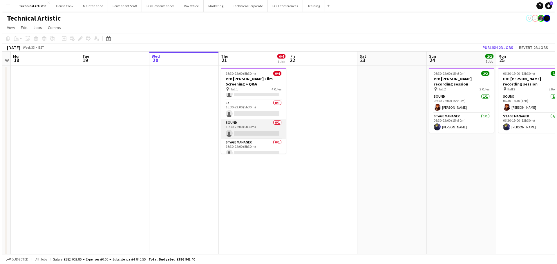
scroll to position [19, 0]
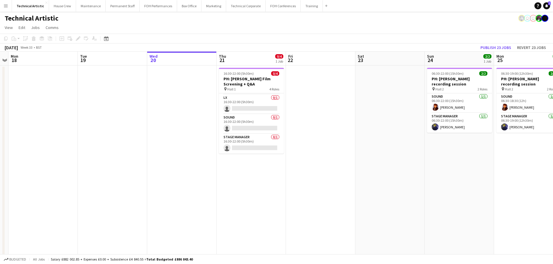
click at [9, 10] on button "Menu" at bounding box center [6, 6] width 12 height 12
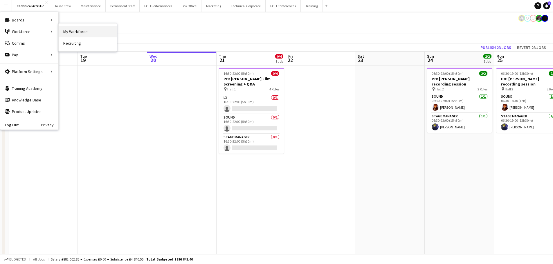
click at [70, 31] on link "My Workforce" at bounding box center [88, 32] width 58 height 12
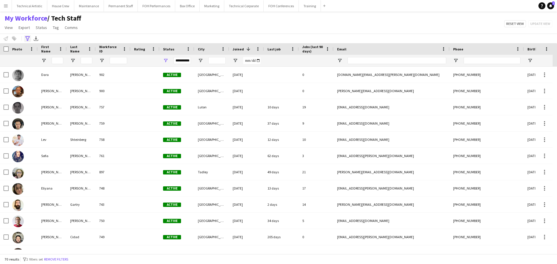
click at [30, 39] on div "Advanced filters" at bounding box center [27, 38] width 7 height 7
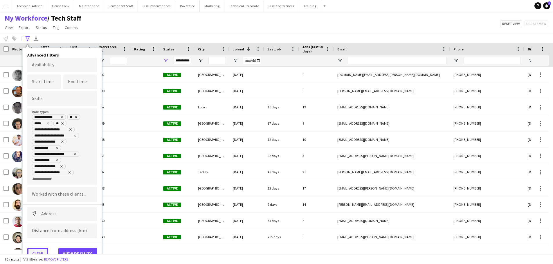
click at [41, 251] on button "Clear" at bounding box center [37, 254] width 21 height 12
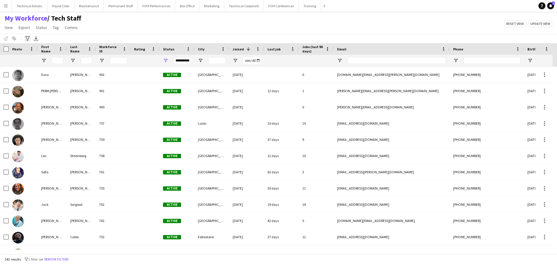
click at [26, 35] on div "Advanced filters" at bounding box center [27, 38] width 7 height 7
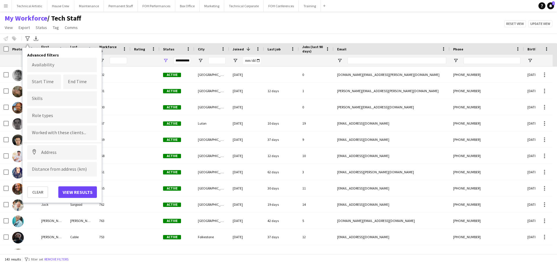
click at [53, 97] on form at bounding box center [62, 99] width 60 height 6
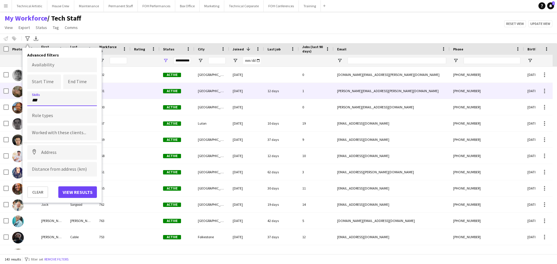
drag, startPoint x: 52, startPoint y: 101, endPoint x: 0, endPoint y: 94, distance: 52.7
click at [0, 94] on main "My Workforce / Tech Staff View Views Default view Tech Staff New view Update vi…" at bounding box center [278, 134] width 557 height 245
type input "***"
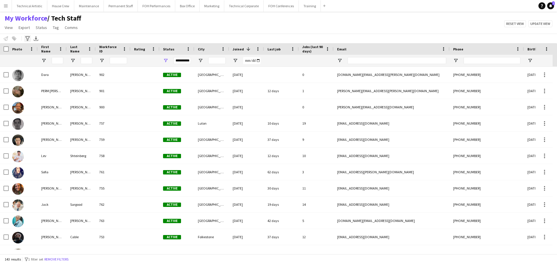
click at [28, 40] on icon at bounding box center [27, 38] width 4 height 5
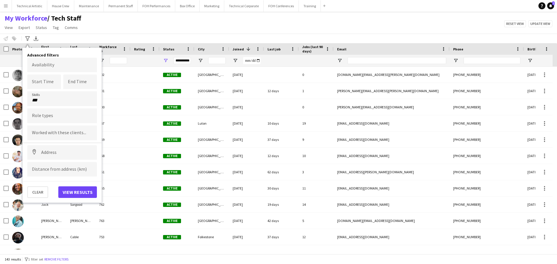
click at [46, 97] on form "***" at bounding box center [62, 100] width 60 height 6
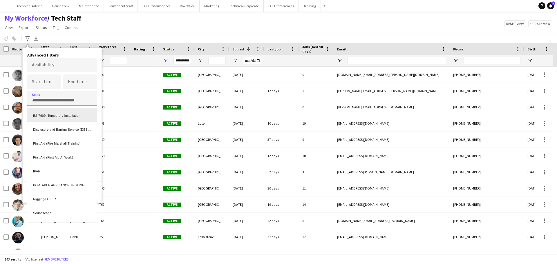
click at [46, 116] on div "BS 7909: Temporary Installation" at bounding box center [62, 115] width 70 height 14
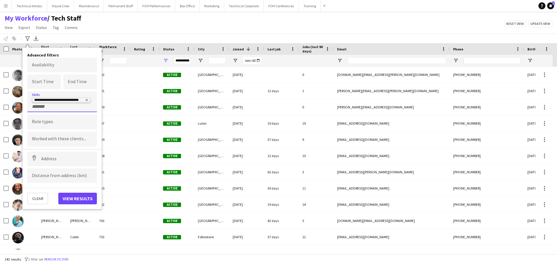
click at [86, 102] on icon "Remove tag" at bounding box center [86, 99] width 3 height 3
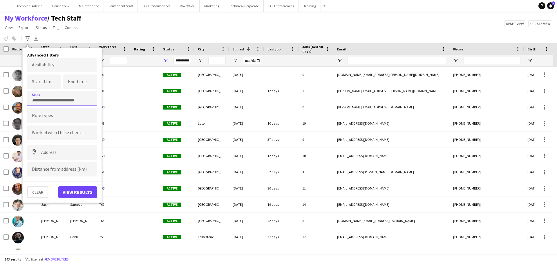
click at [74, 119] on input "Type to search role types..." at bounding box center [62, 116] width 60 height 5
type input "****"
click at [67, 152] on div "Production Duty Manager" at bounding box center [62, 146] width 70 height 14
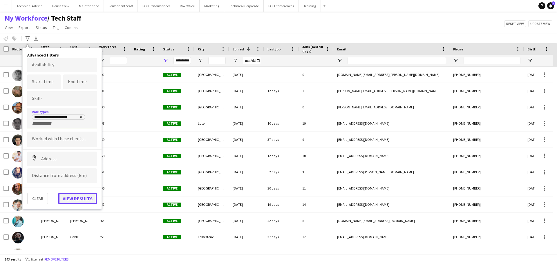
click at [80, 196] on button "View results" at bounding box center [77, 199] width 39 height 12
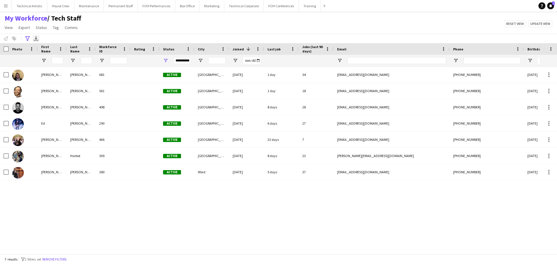
click at [38, 38] on icon "Export XLSX" at bounding box center [36, 38] width 5 height 5
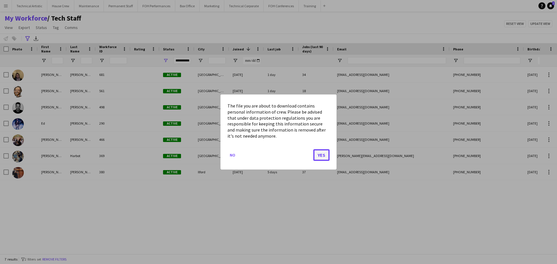
click at [324, 155] on button "Yes" at bounding box center [322, 156] width 16 height 12
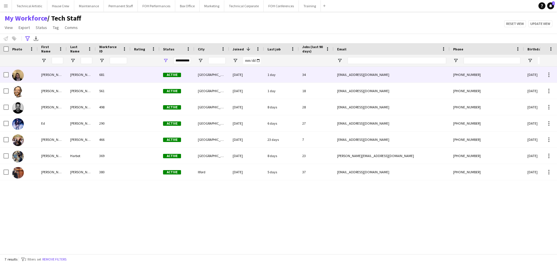
click at [69, 74] on div "[PERSON_NAME]" at bounding box center [81, 75] width 29 height 16
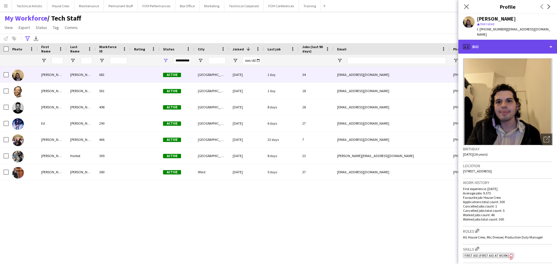
click at [474, 42] on div "profile Bio" at bounding box center [508, 47] width 99 height 14
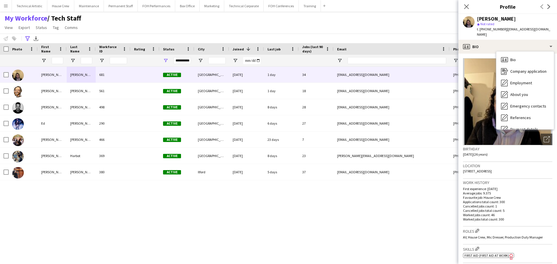
click at [521, 180] on h3 "Work history" at bounding box center [507, 182] width 89 height 5
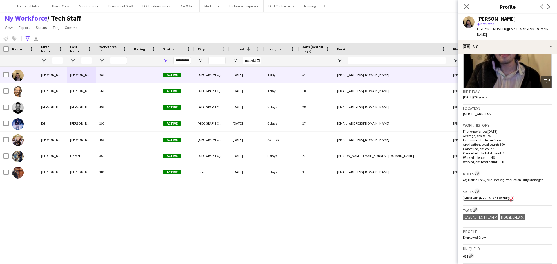
scroll to position [58, 0]
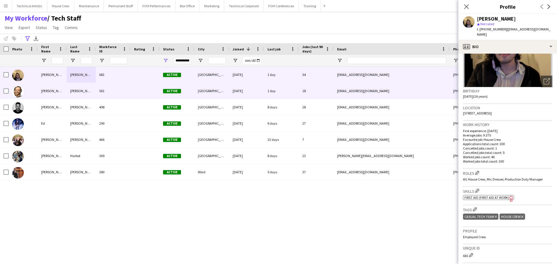
click at [94, 88] on div "[PERSON_NAME]" at bounding box center [81, 91] width 29 height 16
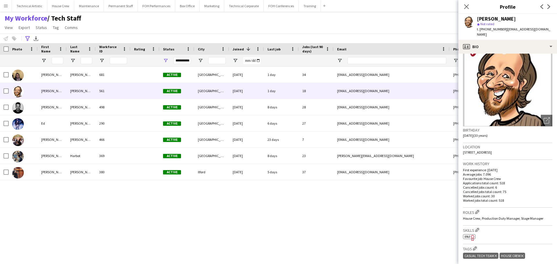
scroll to position [29, 0]
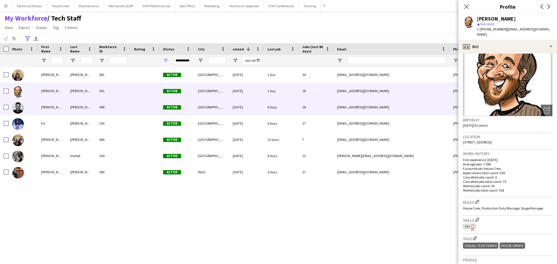
click at [118, 105] on div "498" at bounding box center [113, 107] width 35 height 16
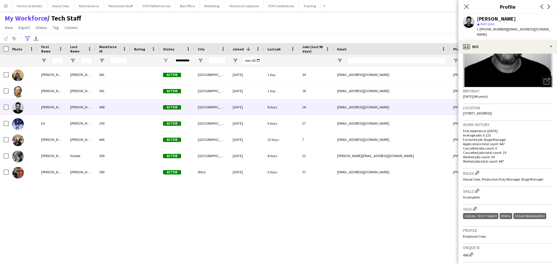
scroll to position [87, 0]
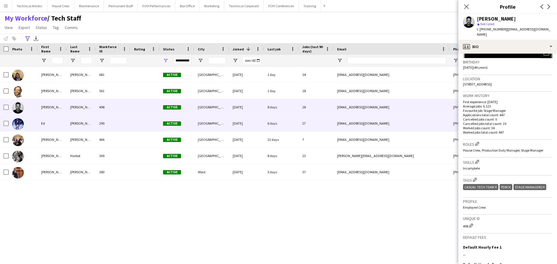
click at [108, 120] on div "290" at bounding box center [113, 124] width 35 height 16
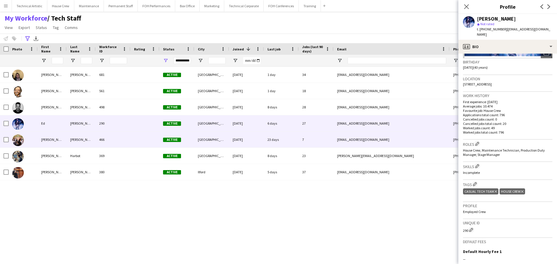
click at [110, 143] on div "466" at bounding box center [113, 140] width 35 height 16
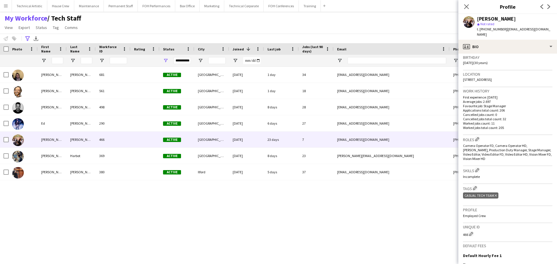
scroll to position [145, 0]
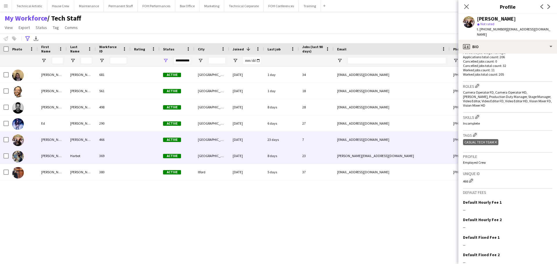
click at [134, 157] on div at bounding box center [145, 156] width 29 height 16
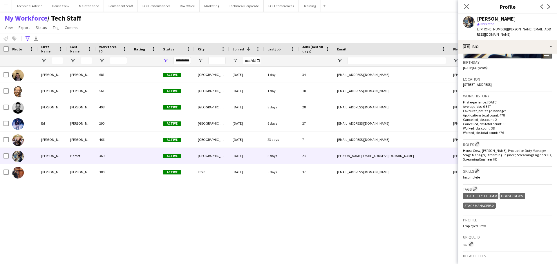
scroll to position [87, 0]
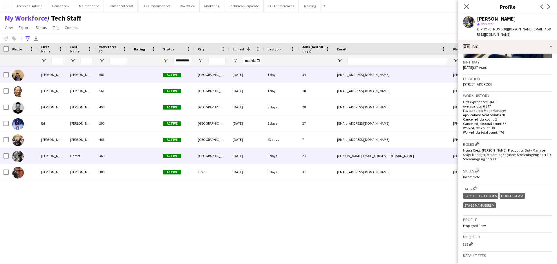
click at [78, 79] on div "[PERSON_NAME]" at bounding box center [81, 75] width 29 height 16
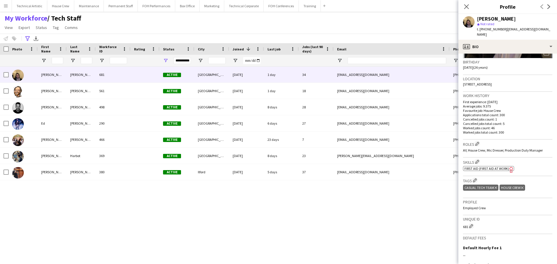
scroll to position [116, 0]
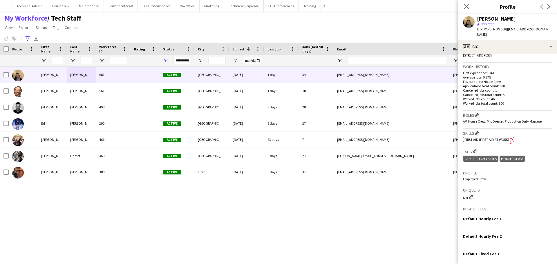
click at [487, 138] on span "First Aid (First Aid At Work)" at bounding box center [487, 140] width 45 height 4
click at [221, 198] on div "[PERSON_NAME] 681 Active [GEOGRAPHIC_DATA] [DATE] 1 day 34 [EMAIL_ADDRESS][DOMA…" at bounding box center [270, 158] width 540 height 183
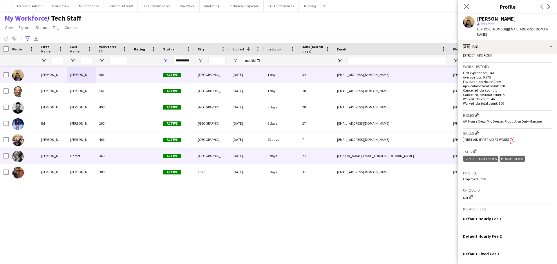
click at [35, 152] on div at bounding box center [23, 156] width 29 height 16
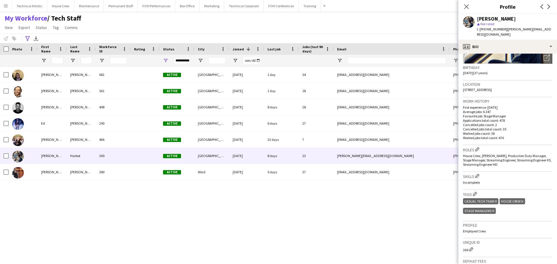
scroll to position [0, 0]
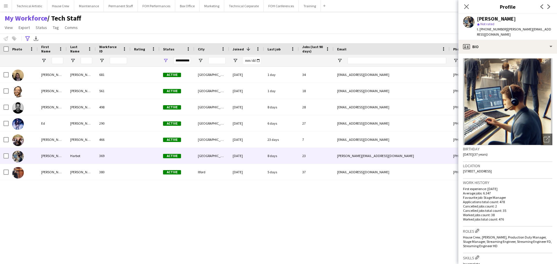
click at [187, 30] on div "My Workforce / Tech Staff View Views Default view Tech Staff New view Update vi…" at bounding box center [278, 24] width 557 height 20
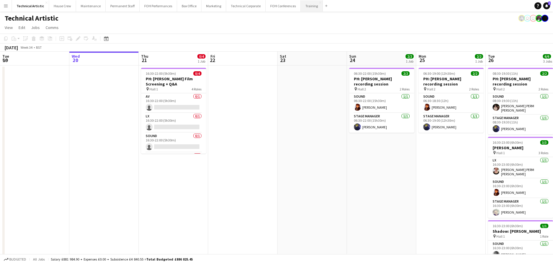
click at [301, 9] on button "Training Close" at bounding box center [312, 5] width 22 height 11
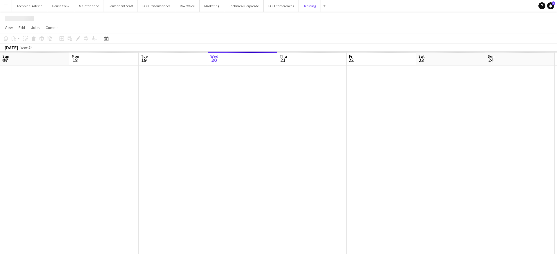
scroll to position [0, 139]
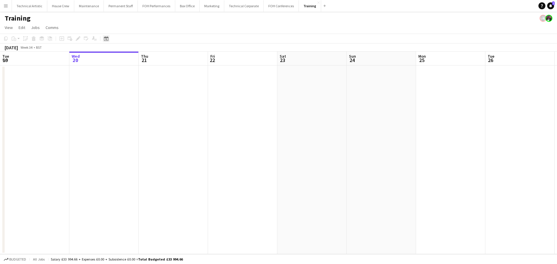
click at [107, 38] on icon at bounding box center [106, 38] width 4 height 5
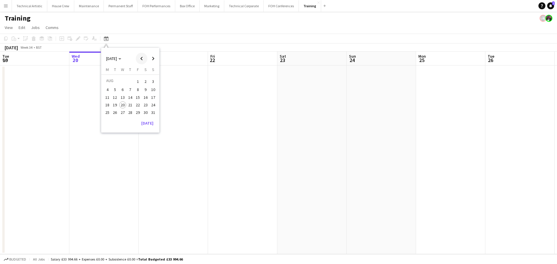
click at [138, 55] on span "Previous month" at bounding box center [142, 59] width 12 height 12
click at [120, 89] on span "2" at bounding box center [122, 88] width 7 height 7
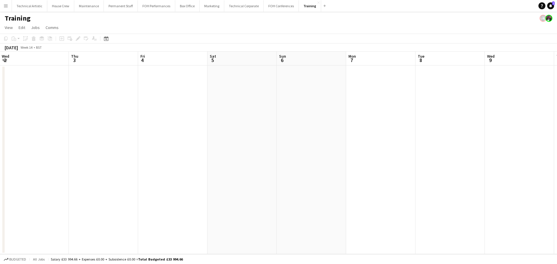
drag, startPoint x: 465, startPoint y: 146, endPoint x: 138, endPoint y: 104, distance: 329.4
click at [128, 104] on app-calendar-viewport "Sun 30 Mon 31 Tue 1 Wed 2 Thu 3 Fri 4 Sat 5 Sun 6 Mon 7 Tue 8 Wed 9 Thu 10 Fri …" at bounding box center [278, 153] width 557 height 203
drag, startPoint x: 224, startPoint y: 115, endPoint x: 120, endPoint y: 103, distance: 104.3
click at [1, 88] on app-calendar-viewport "Thu 3 Fri 4 Sat 5 Sun 6 Mon 7 Tue 8 Wed 9 Thu 10 Fri 11 Sat 12 Sun 13 Mon 14 Tu…" at bounding box center [278, 153] width 557 height 203
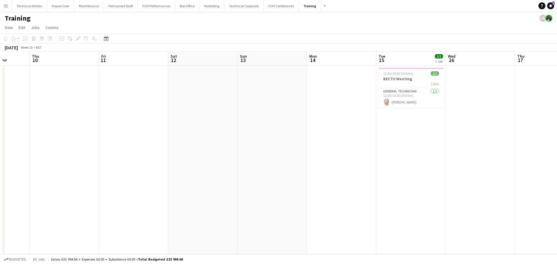
drag, startPoint x: 385, startPoint y: 141, endPoint x: 156, endPoint y: 112, distance: 231.4
click at [156, 112] on app-calendar-viewport "Mon 7 Tue 8 Wed 9 Thu 10 Fri 11 Sat 12 Sun 13 Mon 14 Tue 15 1/1 1 Job Wed 16 Th…" at bounding box center [278, 153] width 557 height 203
drag, startPoint x: 398, startPoint y: 148, endPoint x: 156, endPoint y: 115, distance: 243.9
click at [89, 109] on app-calendar-viewport "Mon 14 Tue 15 1/1 1 Job Wed 16 Thu 17 Fri 18 Sat 19 Sun 20 Mon 21 Tue 22 Wed 23…" at bounding box center [278, 153] width 557 height 203
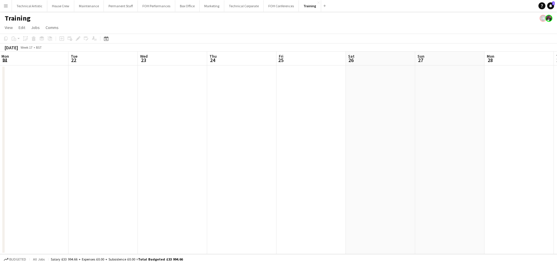
drag, startPoint x: 406, startPoint y: 149, endPoint x: 90, endPoint y: 111, distance: 317.8
click at [59, 112] on app-calendar-viewport "Sat 19 Sun 20 Mon 21 Tue 22 Wed 23 Thu 24 Fri 25 Sat 26 Sun 27 Mon 28 Tue 29 We…" at bounding box center [278, 153] width 557 height 203
drag, startPoint x: 321, startPoint y: 142, endPoint x: 28, endPoint y: 106, distance: 295.2
click at [30, 106] on app-calendar-viewport "Wed 23 Thu 24 Fri 25 Sat 26 Sun 27 Mon 28 Tue 29 Wed 30 Thu 1 Fri 2 Sat 3 Sun 4…" at bounding box center [278, 153] width 557 height 203
drag, startPoint x: 75, startPoint y: 124, endPoint x: 438, endPoint y: 140, distance: 363.6
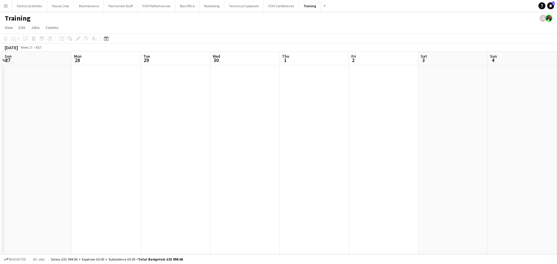
click at [438, 140] on app-calendar-viewport "Thu 24 Fri 25 Sat 26 Sun 27 Mon 28 Tue 29 Wed 30 Thu 1 Fri 2 Sat 3 Sun 4 Mon 5 …" at bounding box center [278, 153] width 557 height 203
drag, startPoint x: 178, startPoint y: 144, endPoint x: 365, endPoint y: 170, distance: 188.2
click at [479, 177] on app-calendar-viewport "Sun 20 Mon 21 Tue 22 Wed 23 Thu 24 Fri 25 Sat 26 Sun 27 Mon 28 Tue 29 Wed 30 Th…" at bounding box center [278, 153] width 557 height 203
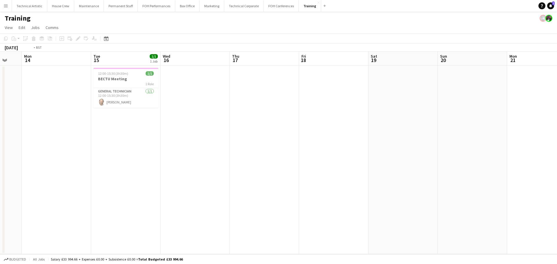
drag, startPoint x: 123, startPoint y: 134, endPoint x: 249, endPoint y: 152, distance: 127.1
click at [426, 173] on app-calendar-viewport "Sat 12 Sun 13 Mon 14 Tue 15 1/1 1 Job Wed 16 Thu 17 Fri 18 Sat 19 Sun 20 Mon 21…" at bounding box center [278, 153] width 557 height 203
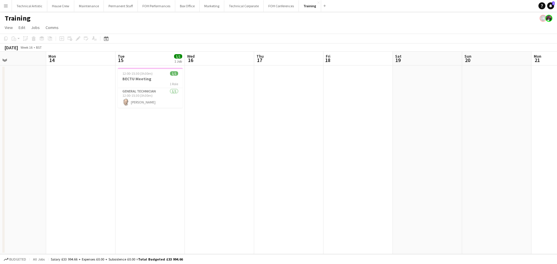
drag, startPoint x: 188, startPoint y: 143, endPoint x: 499, endPoint y: 172, distance: 312.3
click at [499, 172] on app-calendar-viewport "Fri 11 Sat 12 Sun 13 Mon 14 Tue 15 1/1 1 Job Wed 16 Thu 17 Fri 18 Sat 19 Sun 20…" at bounding box center [278, 153] width 557 height 203
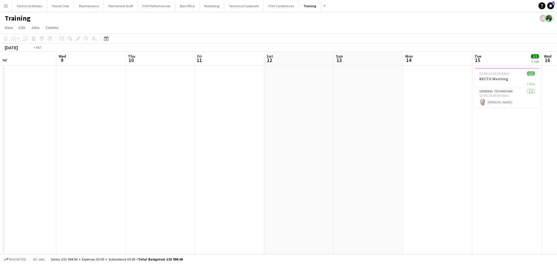
drag, startPoint x: 147, startPoint y: 131, endPoint x: 502, endPoint y: 173, distance: 357.3
click at [520, 174] on app-calendar-viewport "Sun 6 Mon 7 Tue 8 Wed 9 Thu 10 Fri 11 Sat 12 Sun 13 Mon 14 Tue 15 1/1 1 Job Wed…" at bounding box center [278, 153] width 557 height 203
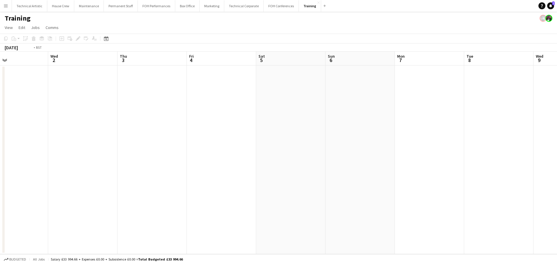
drag, startPoint x: 189, startPoint y: 129, endPoint x: 437, endPoint y: 170, distance: 251.5
click at [539, 169] on app-calendar-viewport "Mon 31 Tue 1 Wed 2 Thu 3 Fri 4 Sat 5 Sun 6 Mon 7 Tue 8 Wed 9 Thu 10 Fri 11 Sat …" at bounding box center [278, 153] width 557 height 203
drag, startPoint x: 188, startPoint y: 170, endPoint x: 105, endPoint y: 165, distance: 82.9
click at [105, 165] on app-calendar-viewport "Sat 22 Sun 23 Mon 24 Tue 25 Wed 26 Thu 27 Fri 28 Sat 29 Sun 30 Mon 31 Tue 1 Wed…" at bounding box center [278, 153] width 557 height 203
drag, startPoint x: 371, startPoint y: 180, endPoint x: 8, endPoint y: 115, distance: 368.7
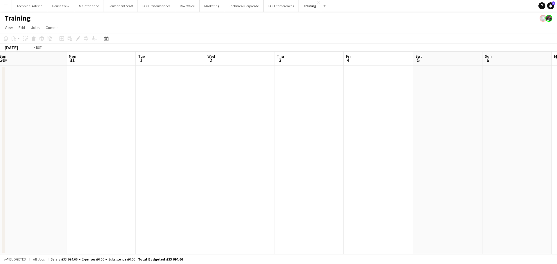
click at [8, 115] on app-calendar-viewport "Thu 27 Fri 28 Sat 29 Sun 30 Mon 31 Tue 1 Wed 2 Thu 3 Fri 4 Sat 5 Sun 6 Mon 7 Tu…" at bounding box center [278, 153] width 557 height 203
drag, startPoint x: 127, startPoint y: 140, endPoint x: 0, endPoint y: 104, distance: 132.4
click at [0, 104] on app-calendar-viewport "Sun 6 Mon 7 Tue 8 Wed 9 Thu 10 Fri 11 Sat 12 Sun 13 Mon 14 Tue 15 1/1 1 Job Wed…" at bounding box center [278, 153] width 557 height 203
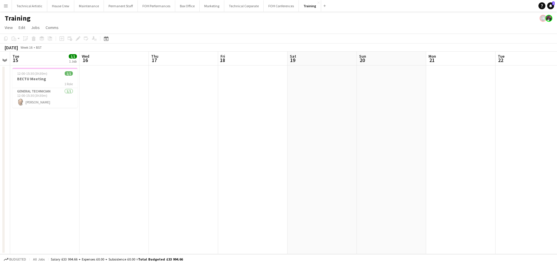
drag, startPoint x: 204, startPoint y: 134, endPoint x: 21, endPoint y: 105, distance: 185.5
click at [16, 105] on app-calendar-viewport "Sat 12 Sun 13 Mon 14 Tue 15 1/1 1 Job Wed 16 Thu 17 Fri 18 Sat 19 Sun 20 Mon 21…" at bounding box center [278, 153] width 557 height 203
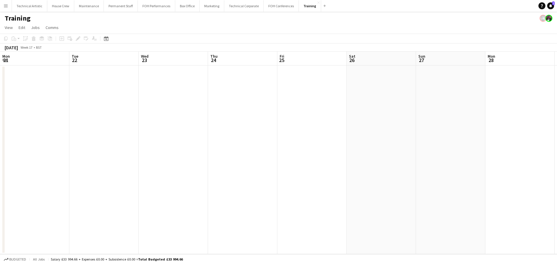
drag, startPoint x: 69, startPoint y: 113, endPoint x: 0, endPoint y: 98, distance: 70.2
click at [0, 98] on app-calendar-viewport "Sat 19 Sun 20 Mon 21 Tue 22 Wed 23 Thu 24 Fri 25 Sat 26 Sun 27 Mon 28 Tue 29 We…" at bounding box center [278, 153] width 557 height 203
click at [0, 86] on app-calendar-viewport "Sat 19 Sun 20 Mon 21 Tue 22 Wed 23 Thu 24 Fri 25 Sat 26 Sun 27 Mon 28 Tue 29 We…" at bounding box center [278, 153] width 557 height 203
drag, startPoint x: 436, startPoint y: 140, endPoint x: 63, endPoint y: 82, distance: 377.5
click at [44, 83] on app-calendar-viewport "Fri 25 Sat 26 Sun 27 Mon 28 Tue 29 Wed 30 Thu 1 Fri 2 Sat 3 Sun 4 Mon 5 Tue 6 W…" at bounding box center [278, 153] width 557 height 203
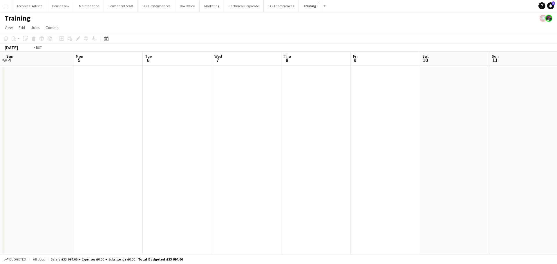
drag, startPoint x: 278, startPoint y: 115, endPoint x: 208, endPoint y: 102, distance: 72.1
click at [59, 82] on app-calendar-viewport "Thu 1 Fri 2 Sat 3 Sun 4 Mon 5 Tue 6 Wed 7 Thu 8 Fri 9 Sat 10 Sun 11 Mon 12 Tue …" at bounding box center [278, 153] width 557 height 203
drag, startPoint x: 266, startPoint y: 122, endPoint x: 104, endPoint y: 94, distance: 164.2
click at [96, 95] on app-calendar-viewport "Thu 8 Fri 9 Sat 10 Sun 11 Mon 12 Tue 13 Wed 14 Thu 15 Fri 16 Sat 17 Sun 18 Mon …" at bounding box center [278, 153] width 557 height 203
drag, startPoint x: 380, startPoint y: 137, endPoint x: 70, endPoint y: 94, distance: 313.3
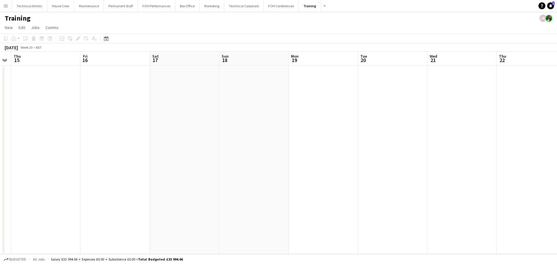
click at [70, 94] on app-calendar-viewport "Mon 12 Tue 13 Wed 14 Thu 15 Fri 16 Sat 17 Sun 18 Mon 19 Tue 20 Wed 21 Thu 22 Fr…" at bounding box center [278, 153] width 557 height 203
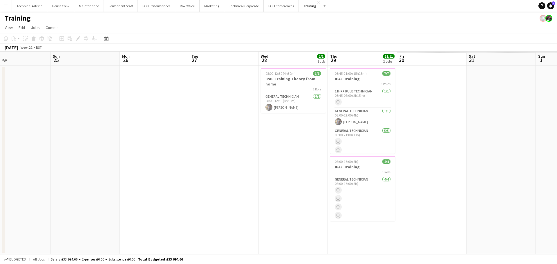
scroll to position [0, 202]
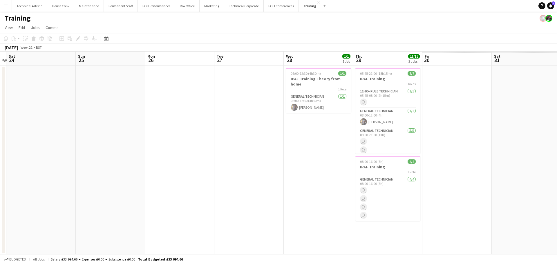
drag, startPoint x: 450, startPoint y: 129, endPoint x: 112, endPoint y: 93, distance: 340.5
click at [112, 93] on app-calendar-viewport "Wed 21 Thu 22 Fri 23 Sat 24 Sun 25 Mon 26 Tue 27 Wed 28 1/1 1 Job Thu 29 11/11 …" at bounding box center [278, 153] width 557 height 203
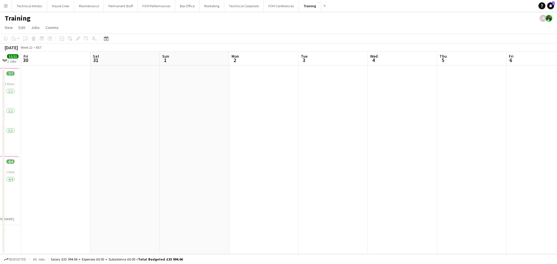
drag, startPoint x: 418, startPoint y: 122, endPoint x: 62, endPoint y: 73, distance: 359.6
click at [62, 73] on app-calendar-viewport "Tue 27 Wed 28 1/1 1 Job Thu 29 11/11 2 Jobs Fri 30 Sat 31 Sun 1 Mon 2 Tue 3 Wed…" at bounding box center [278, 153] width 557 height 203
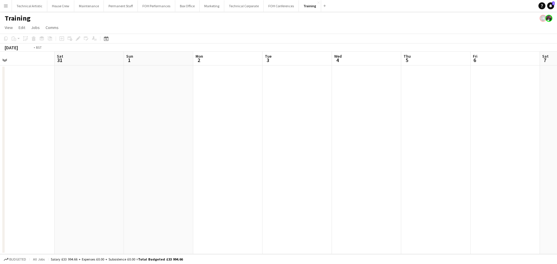
drag, startPoint x: 322, startPoint y: 102, endPoint x: 3, endPoint y: 67, distance: 320.2
click at [0, 67] on app-calendar-viewport "Tue 27 Wed 28 1/1 1 Job Thu 29 11/11 2 Jobs Fri 30 Sat 31 Sun 1 Mon 2 Tue 3 Wed…" at bounding box center [278, 153] width 557 height 203
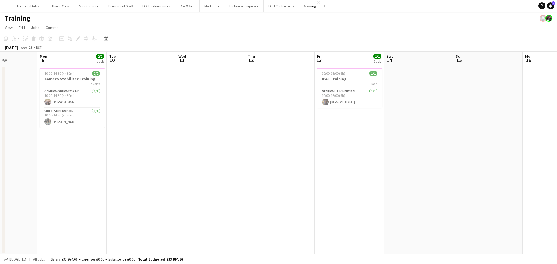
drag, startPoint x: 318, startPoint y: 103, endPoint x: 0, endPoint y: 72, distance: 319.5
click at [0, 72] on app-calendar-viewport "Thu 5 Fri 6 Sat 7 Sun 8 Mon 9 2/2 1 Job Tue 10 Wed 11 Thu 12 Fri 13 1/1 1 Job S…" at bounding box center [278, 153] width 557 height 203
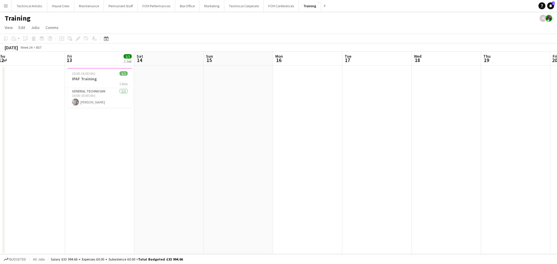
drag, startPoint x: 289, startPoint y: 110, endPoint x: 0, endPoint y: 63, distance: 293.0
click at [0, 63] on app-calendar-viewport "Tue 10 Wed 11 Thu 12 Fri 13 1/1 1 Job Sat 14 Sun 15 Mon 16 Tue 17 Wed 18 Thu 19…" at bounding box center [278, 153] width 557 height 203
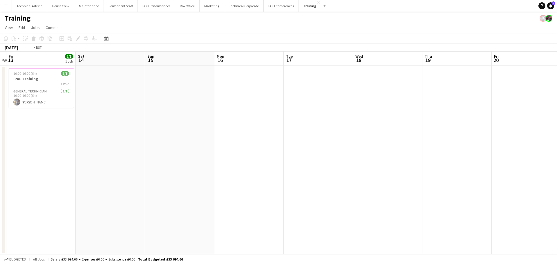
drag, startPoint x: 351, startPoint y: 112, endPoint x: 0, endPoint y: 60, distance: 354.6
click at [0, 60] on app-calendar-viewport "Tue 10 Wed 11 Thu 12 Fri 13 1/1 1 Job Sat 14 Sun 15 Mon 16 Tue 17 Wed 18 Thu 19…" at bounding box center [278, 153] width 557 height 203
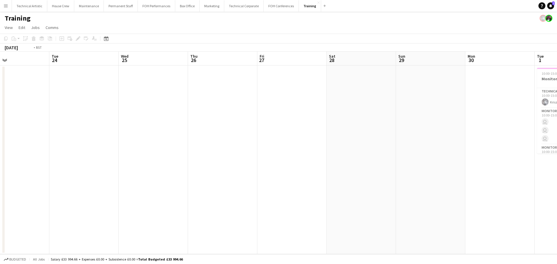
drag, startPoint x: 373, startPoint y: 113, endPoint x: 47, endPoint y: 60, distance: 330.5
click at [0, 63] on app-calendar-viewport "Fri 20 Sat 21 Sun 22 Mon 23 Tue 24 Wed 25 Thu 26 Fri 27 Sat 28 Sun 29 Mon 30 Tu…" at bounding box center [278, 153] width 557 height 203
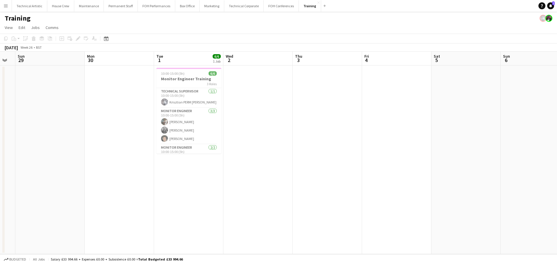
drag, startPoint x: 186, startPoint y: 92, endPoint x: 67, endPoint y: 77, distance: 120.4
click at [0, 82] on app-calendar-viewport "Thu 26 Fri 27 Sat 28 Sun 29 Mon 30 Tue 1 6/6 1 Job Wed 2 Thu 3 Fri 4 Sat 5 Sun …" at bounding box center [278, 153] width 557 height 203
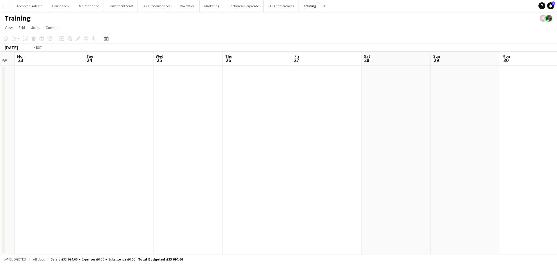
drag, startPoint x: 141, startPoint y: 102, endPoint x: 396, endPoint y: 92, distance: 255.1
click at [557, 106] on app-calendar-viewport "Sat 21 Sun 22 Mon 23 Tue 24 Wed 25 Thu 26 Fri 27 Sat 28 Sun 29 Mon 30 Tue 1 6/6…" at bounding box center [278, 153] width 557 height 203
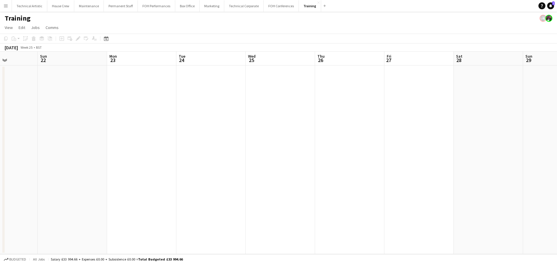
drag
click at [557, 120] on app-calendar-viewport "Thu 19 Fri 20 Sat 21 Sun 22 Mon 23 Tue 24 Wed 25 Thu 26 Fri 27 Sat 28 Sun 29 Mo…" at bounding box center [278, 153] width 557 height 203
click at [514, 127] on app-calendar-viewport "Sat 14 Sun 15 Mon 16 Tue 17 Wed 18 Thu 19 Fri 20 Sat 21 Sun 22 Mon 23 Tue 24 We…" at bounding box center [278, 153] width 557 height 203
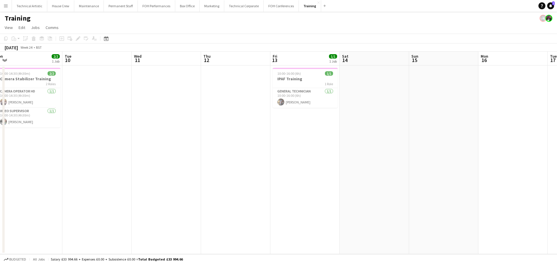
scroll to position [0, 151]
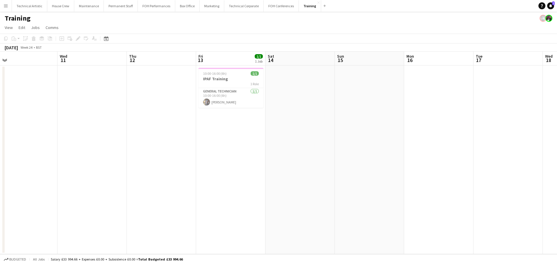
click at [107, 35] on app-toolbar "Copy Paste Paste Ctrl+V Paste with crew Ctrl+Shift+V Paste linked Job Delete Gr…" at bounding box center [278, 39] width 557 height 10
click at [107, 37] on icon "Date picker" at bounding box center [106, 38] width 5 height 5
click at [137, 57] on span "Previous month" at bounding box center [142, 59] width 12 height 12
click at [146, 79] on span "1" at bounding box center [145, 82] width 7 height 8
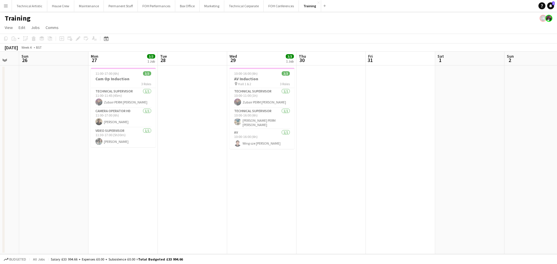
click at [413, 107] on app-calendar-viewport "Fri 24 Sat 25 Sun 26 Mon 27 3/3 1 Job Tue 28 Wed 29 3/3 1 Job Thu 30 Fri 31 Sat…" at bounding box center [278, 153] width 557 height 203
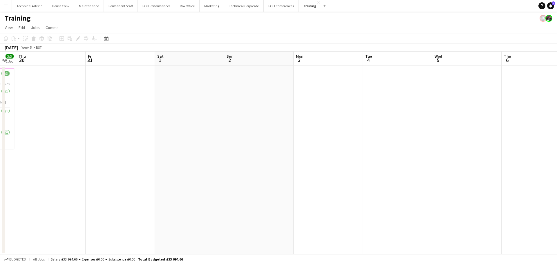
click at [39, 69] on app-calendar-viewport "Mon 27 3/3 1 Job Tue 28 Wed 29 3/3 1 Job Thu 30 Fri 31 Sat 1 Sun 2 Mon 3 Tue 4 …" at bounding box center [278, 153] width 557 height 203
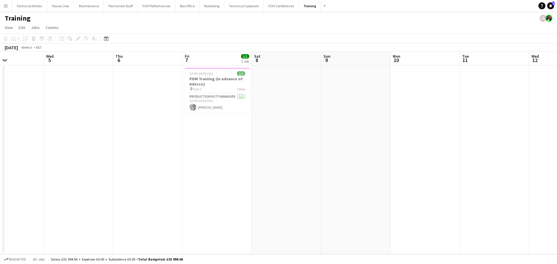
click at [33, 70] on app-calendar-viewport "Sun 2 Mon 3 Tue 4 Wed 5 Thu 6 Fri 7 1/1 1 Job Sat 8 Sun 9 Mon 10 Tue 11 Wed 12 …" at bounding box center [278, 153] width 557 height 203
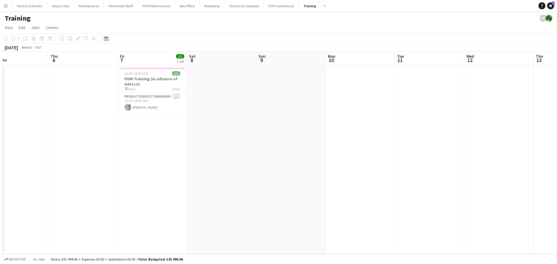
click at [0, 62] on app-calendar-viewport "Sun 2 Mon 3 Tue 4 Wed 5 Thu 6 Fri 7 1/1 1 Job Sat 8 Sun 9 Mon 10 Tue 11 Wed 12 …" at bounding box center [278, 153] width 557 height 203
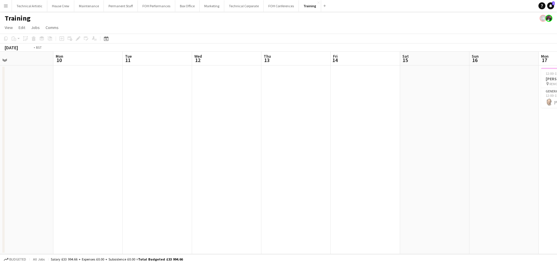
click at [110, 78] on app-calendar-viewport "Fri 7 1/1 1 Job Sat 8 Sun 9 Mon 10 Tue 11 Wed 12 Thu 13 Fri 14 Sat 15 Sun 16 Mo…" at bounding box center [278, 153] width 557 height 203
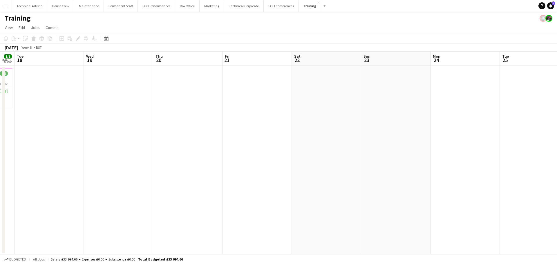
click at [43, 79] on app-calendar-viewport "Sat 15 Sun 16 Mon 17 1/1 1 Job Tue 18 Wed 19 Thu 20 Fri 21 Sat 22 Sun 23 Mon 24…" at bounding box center [278, 153] width 557 height 203
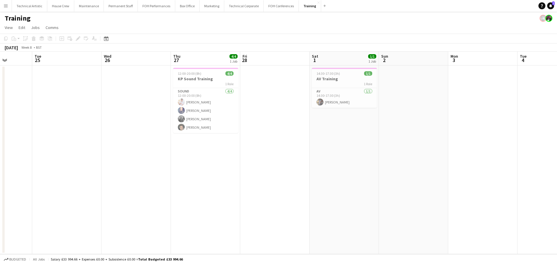
click at [35, 82] on app-calendar-viewport "Fri 21 Sat 22 Sun 23 Mon 24 Tue 25 Wed 26 Thu 27 4/4 1 Job Fri 28 Sat 1 1/1 1 J…" at bounding box center [278, 153] width 557 height 203
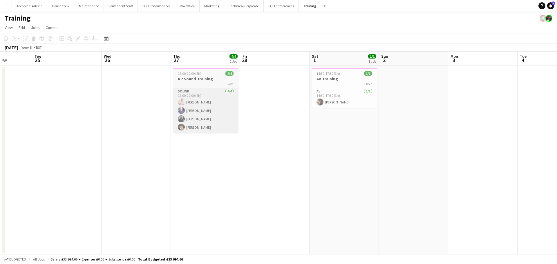
scroll to position [0, 184]
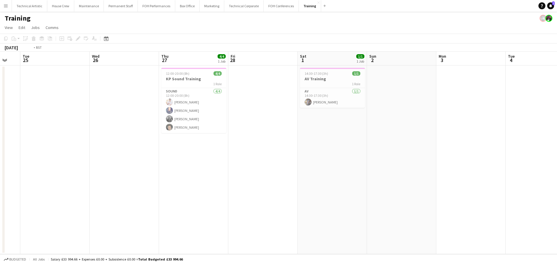
click at [0, 78] on app-calendar-viewport "Fri 21 Sat 22 Sun 23 Mon 24 Tue 25 Wed 26 Thu 27 4/4 1 Job Fri 28 Sat 1 1/1 1 J…" at bounding box center [278, 153] width 557 height 203
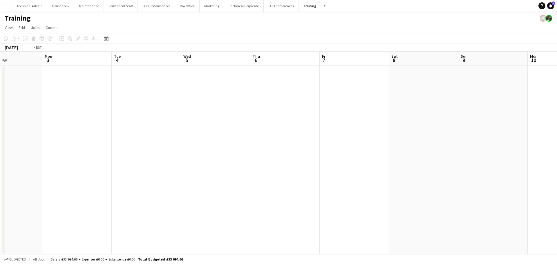
click at [72, 70] on app-calendar-viewport "Thu 27 4/4 1 Job Fri 28 Sat 1 1/1 1 Job Sun 2 Mon 3 Tue 4 Wed 5 Thu 6 Fri 7 Sat…" at bounding box center [278, 153] width 557 height 203
click at [78, 54] on app-calendar-viewport "Mon 3 Tue 4 Wed 5 Thu 6 Fri 7 Sat 8 Sun 9 Mon 10 Tue 11 1/1 1 Job Wed 12 Thu 13…" at bounding box center [278, 153] width 557 height 203
click at [133, 91] on app-calendar-viewport "Tue 11 1/1 1 Job Wed 12 Thu 13 Fri 14 Sat 15 Sun 16 Mon 17 Tue 18 Wed 19 Thu 20…" at bounding box center [278, 153] width 557 height 203
click at [37, 87] on app-calendar-viewport "Sun 16 Mon 17 Tue 18 Wed 19 Thu 20 Fri 21 Sat 22 Sun 23 Mon 24 Tue 25 Wed 26 Th…" at bounding box center [278, 153] width 557 height 203
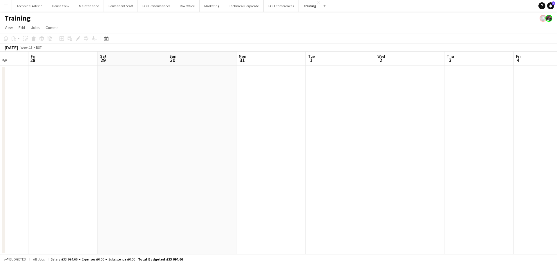
click at [0, 80] on app-calendar-viewport "Tue 25 Wed 26 Thu 27 Fri 28 Sat 29 Sun 30 Mon 31 Tue 1 Wed 2 Thu 3 Fri 4 Sat 5 …" at bounding box center [278, 153] width 557 height 203
